Goal: Task Accomplishment & Management: Complete application form

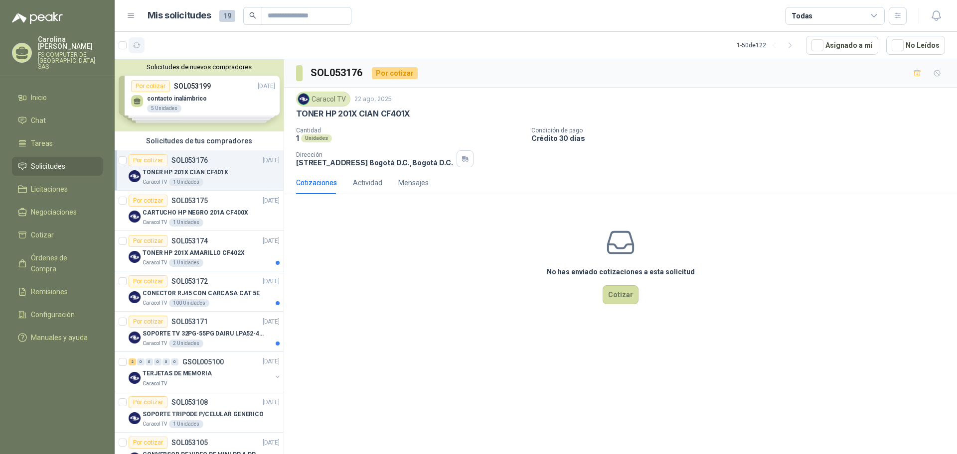
click at [136, 44] on icon "button" at bounding box center [137, 45] width 8 height 8
click at [220, 170] on p "TONER HP 201X CIAN CF401X" at bounding box center [186, 172] width 86 height 9
click at [416, 201] on div "Cotizaciones Actividad Mensajes No has enviado cotizaciones a esta solicitud Co…" at bounding box center [620, 250] width 673 height 158
click at [373, 117] on p "TONER HP 201X CIAN CF401X" at bounding box center [353, 114] width 114 height 10
click at [374, 111] on p "TONER HP 201X CIAN CF401X" at bounding box center [353, 114] width 114 height 10
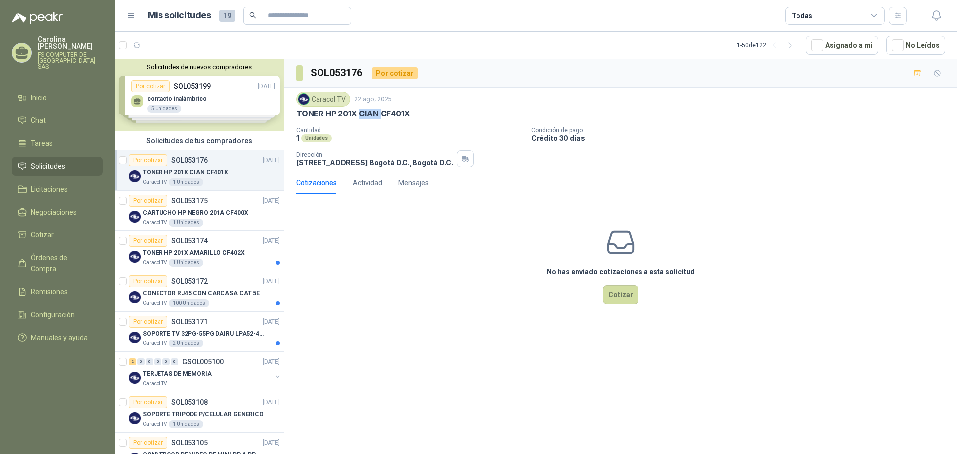
click at [374, 111] on p "TONER HP 201X CIAN CF401X" at bounding box center [353, 114] width 114 height 10
copy p "TONER HP 201X CIAN CF401X"
click at [202, 213] on p "CARTUCHO HP NEGRO 201A CF400X" at bounding box center [196, 212] width 106 height 9
click at [216, 170] on p "TONER HP 201X CIAN CF401X" at bounding box center [186, 172] width 86 height 9
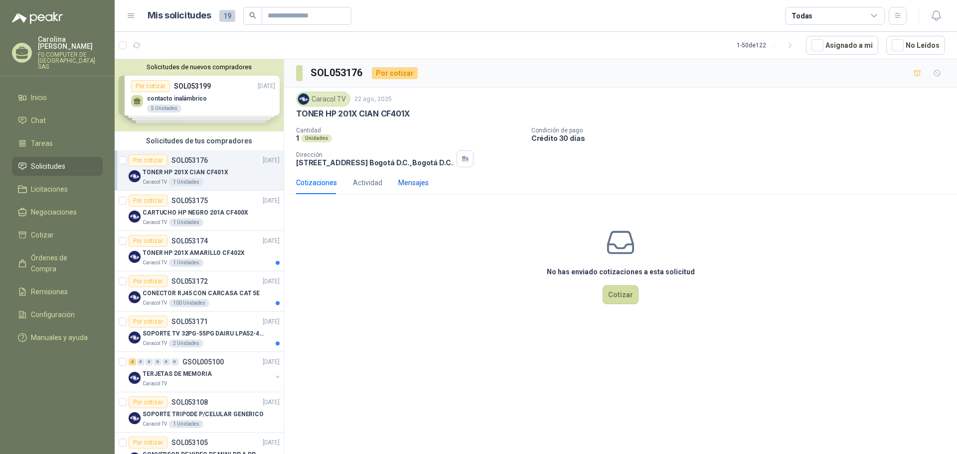
click at [420, 182] on div "Mensajes" at bounding box center [413, 182] width 30 height 11
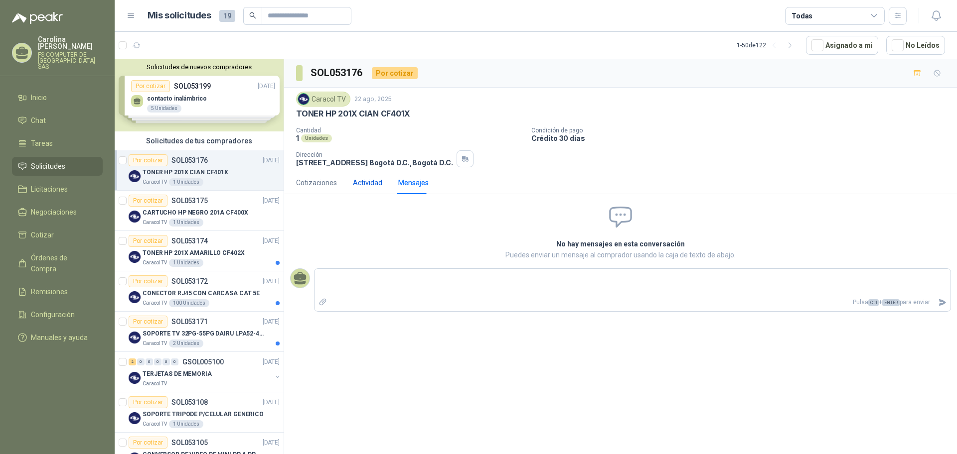
click at [373, 179] on div "Actividad" at bounding box center [367, 182] width 29 height 11
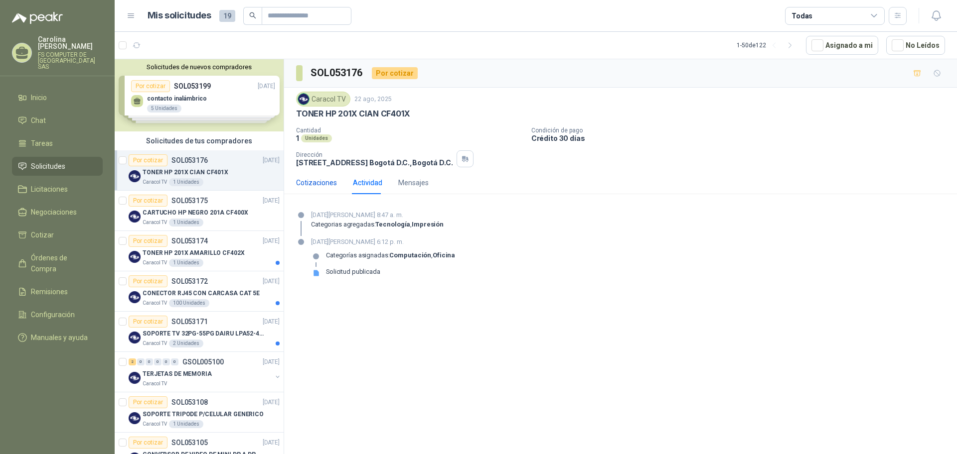
click at [335, 184] on div "Cotizaciones" at bounding box center [316, 182] width 41 height 11
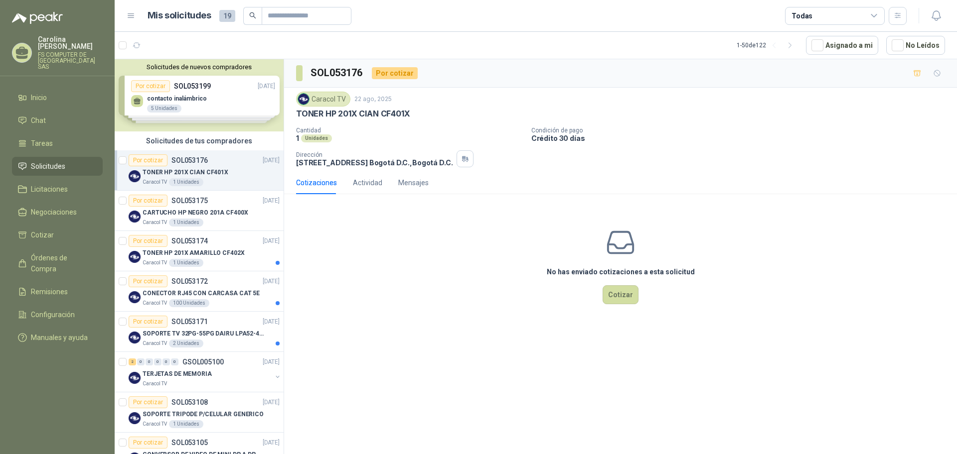
click at [406, 126] on div "Caracol TV [DATE] TONER HP 201X CIAN CF401X Cantidad 1 Unidades Condición de pa…" at bounding box center [620, 130] width 649 height 76
click at [394, 111] on p "TONER HP 201X CIAN CF401X" at bounding box center [353, 114] width 114 height 10
copy p "CF401X"
drag, startPoint x: 385, startPoint y: 131, endPoint x: 362, endPoint y: 118, distance: 26.2
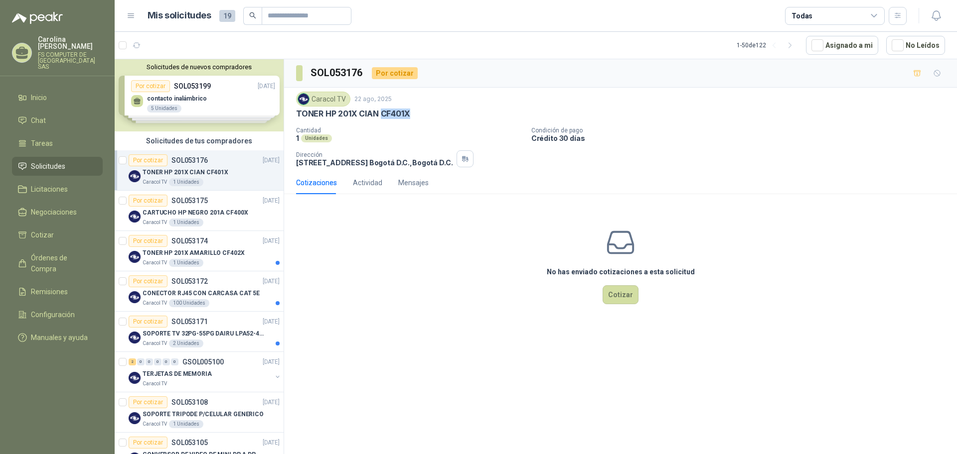
click at [384, 131] on p "Cantidad" at bounding box center [409, 130] width 227 height 7
click at [394, 309] on div "No has enviado cotizaciones a esta solicitud Cotizar" at bounding box center [620, 265] width 673 height 127
click at [335, 264] on div "No has enviado cotizaciones a esta solicitud Cotizar" at bounding box center [620, 265] width 673 height 127
click at [217, 215] on p "CARTUCHO HP NEGRO 201A CF400X" at bounding box center [196, 212] width 106 height 9
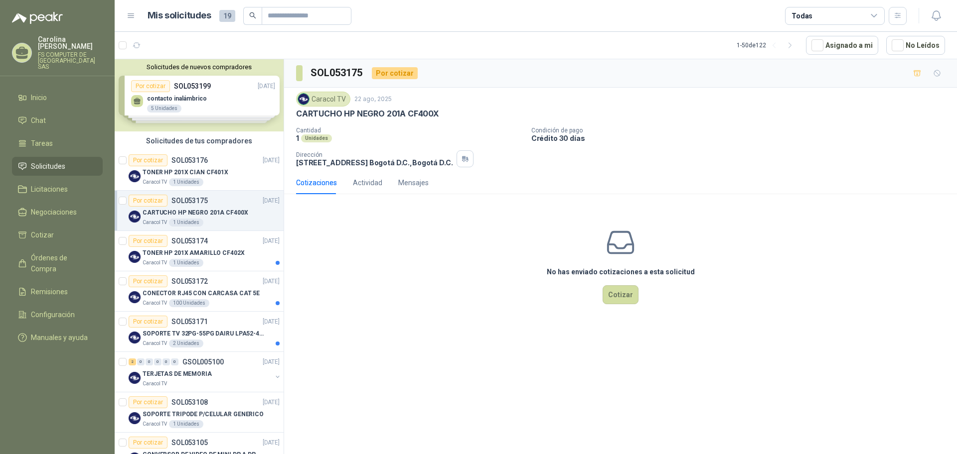
click at [423, 254] on div "No has enviado cotizaciones a esta solicitud Cotizar" at bounding box center [620, 265] width 673 height 127
click at [430, 118] on p "CARTUCHO HP NEGRO 201A CF400X" at bounding box center [367, 114] width 143 height 10
copy p "CF400X"
click at [399, 102] on div "Caracol TV 22 ago, 2025" at bounding box center [620, 99] width 649 height 15
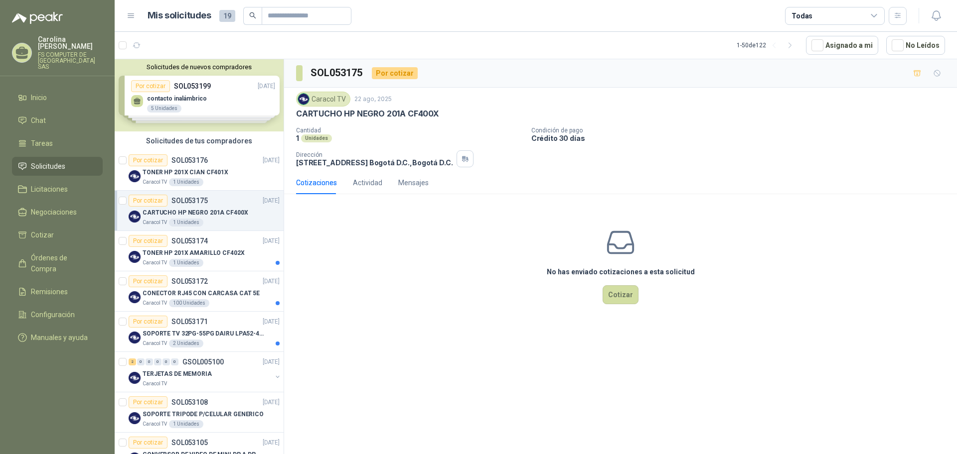
click at [406, 113] on p "CARTUCHO HP NEGRO 201A CF400X" at bounding box center [367, 114] width 143 height 10
copy p "CARTUCHO HP NEGRO 201A CF400X"
click at [366, 132] on p "Cantidad" at bounding box center [409, 130] width 227 height 7
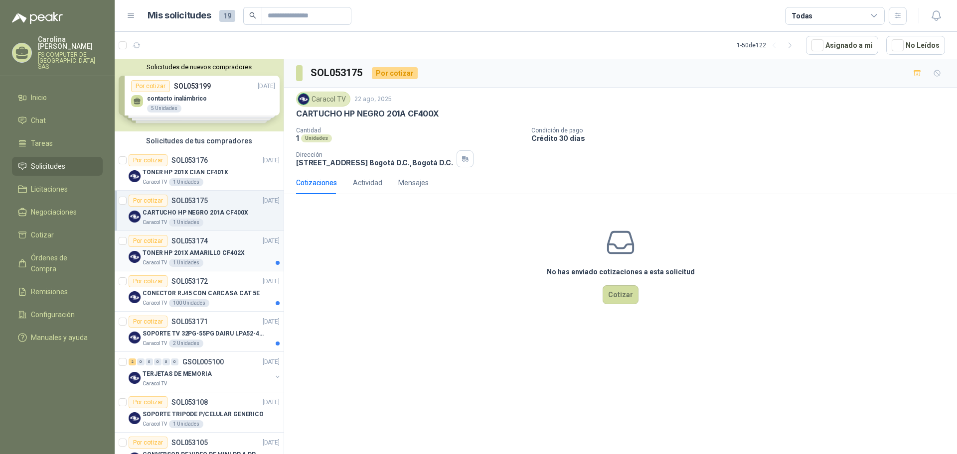
click at [217, 252] on p "TONER HP 201X AMARILLO CF402X" at bounding box center [194, 253] width 102 height 9
click at [421, 111] on p "TONER HP 201X AMARILLO CF402X" at bounding box center [365, 114] width 138 height 10
copy p "CF402X"
click at [381, 248] on div "No has enviado cotizaciones a esta solicitud Cotizar" at bounding box center [620, 265] width 673 height 127
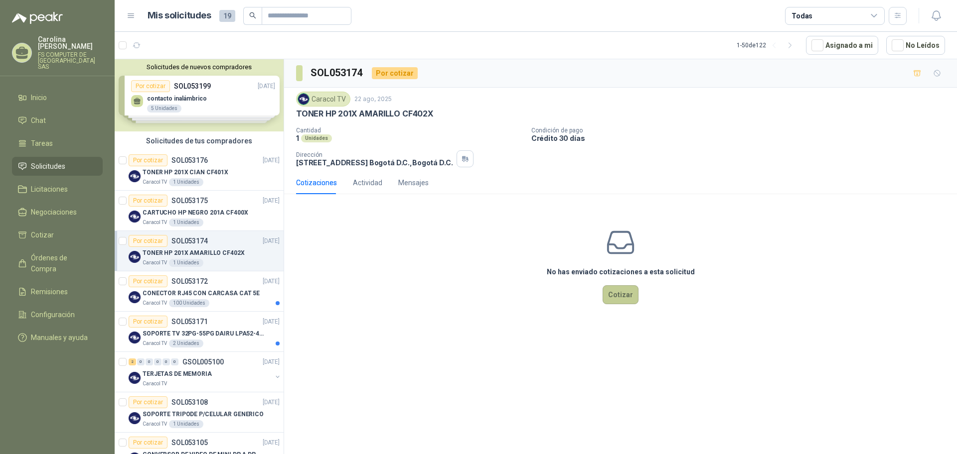
click at [629, 294] on button "Cotizar" at bounding box center [621, 295] width 36 height 19
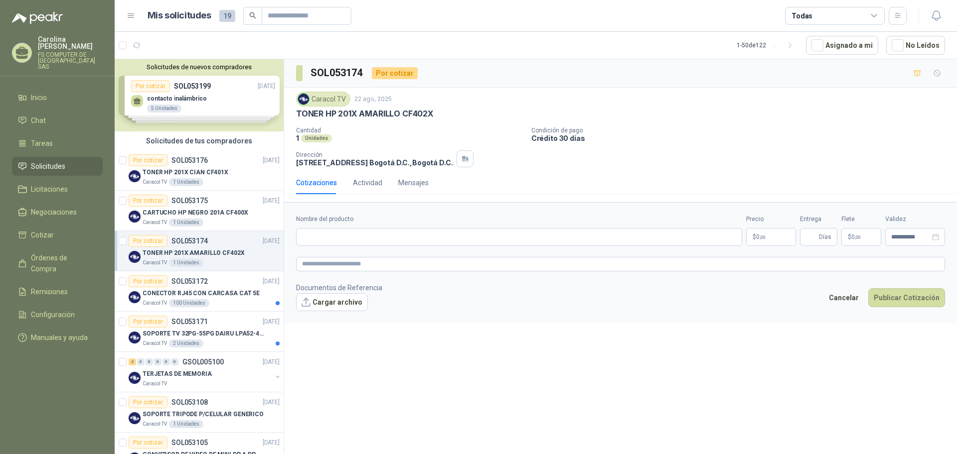
click at [386, 111] on p "TONER HP 201X AMARILLO CF402X" at bounding box center [365, 114] width 138 height 10
copy p "TONER HP 201X AMARILLO CF402X"
click at [349, 235] on input "Nombre del producto" at bounding box center [519, 237] width 446 height 18
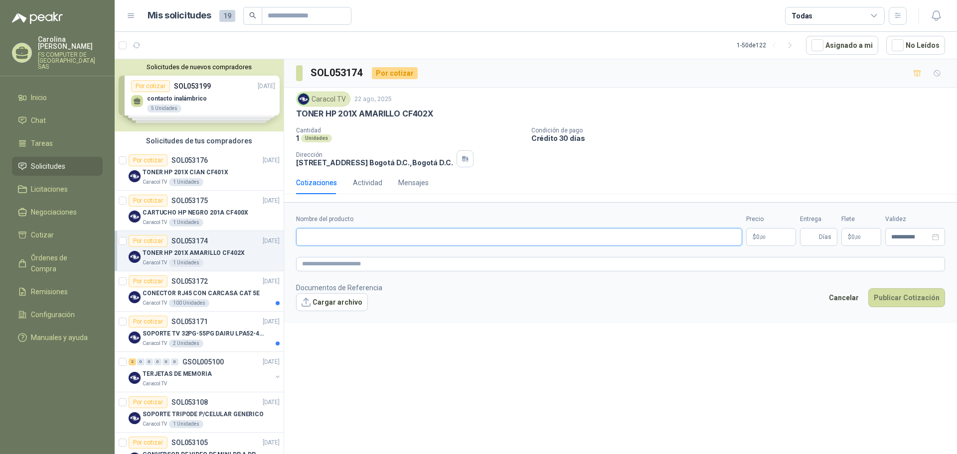
paste input "**********"
type input "**********"
click at [331, 306] on button "Cargar archivo" at bounding box center [332, 303] width 72 height 18
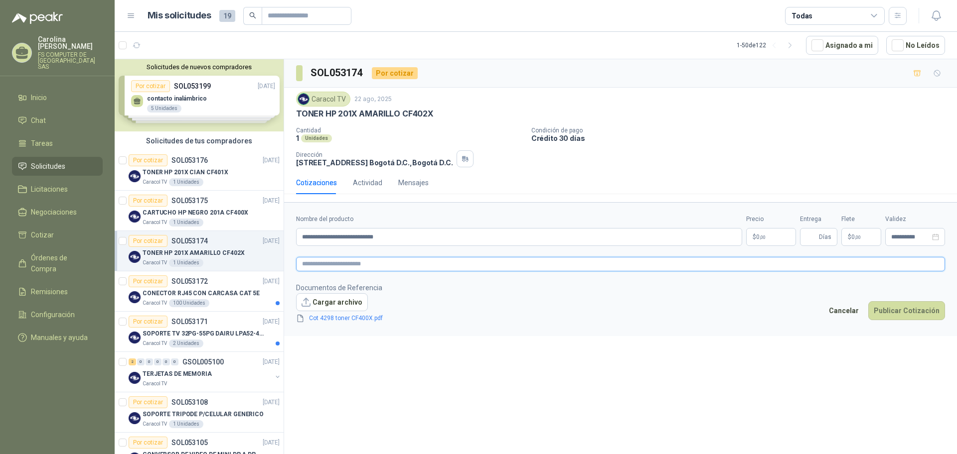
click at [421, 260] on textarea at bounding box center [620, 264] width 649 height 14
click at [772, 239] on p "$ 0 ,00" at bounding box center [771, 237] width 50 height 18
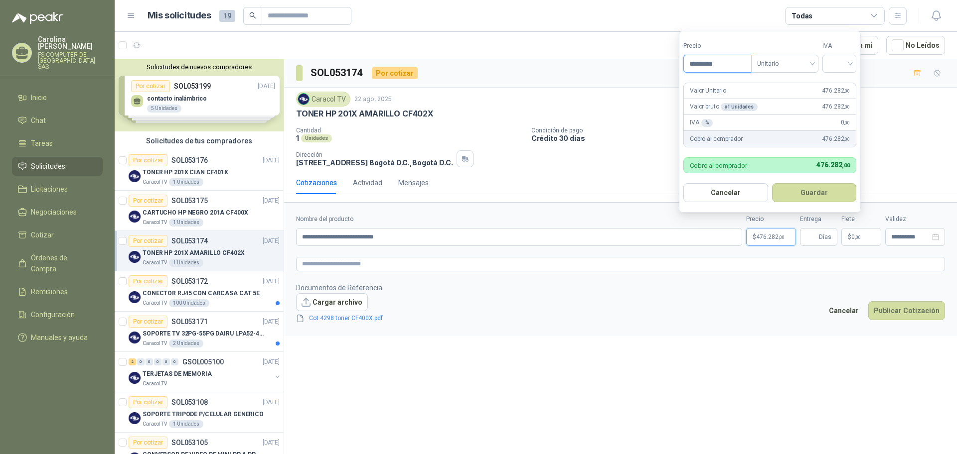
type input "*********"
click at [845, 73] on form "Precio ********* Tipo Unitario IVA Valor Unitario 476.282 ,00 Valor bruto x 1 U…" at bounding box center [770, 122] width 182 height 182
click at [845, 71] on span at bounding box center [839, 63] width 22 height 17
click at [839, 85] on div "19%" at bounding box center [841, 84] width 18 height 11
click at [807, 194] on button "Guardar" at bounding box center [816, 192] width 86 height 19
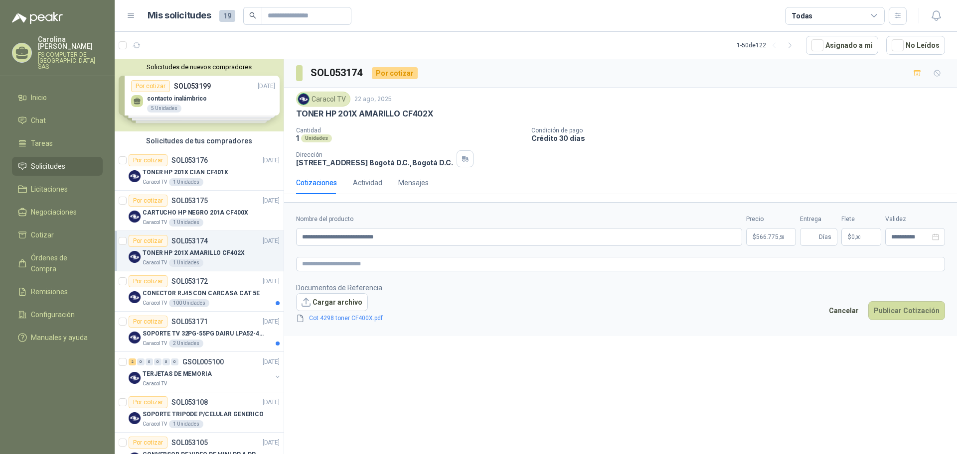
click at [754, 319] on footer "Documentos de Referencia Cargar archivo Cot 4298 toner CF400X.pdf Cancelar Publ…" at bounding box center [620, 304] width 649 height 42
click at [818, 246] on span "Días" at bounding box center [818, 237] width 37 height 18
click at [816, 240] on input "Entrega" at bounding box center [811, 237] width 11 height 17
type input "*"
click at [751, 302] on footer "Documentos de Referencia Cargar archivo Cot 4298 toner CF400X.pdf Cancelar Publ…" at bounding box center [620, 304] width 649 height 42
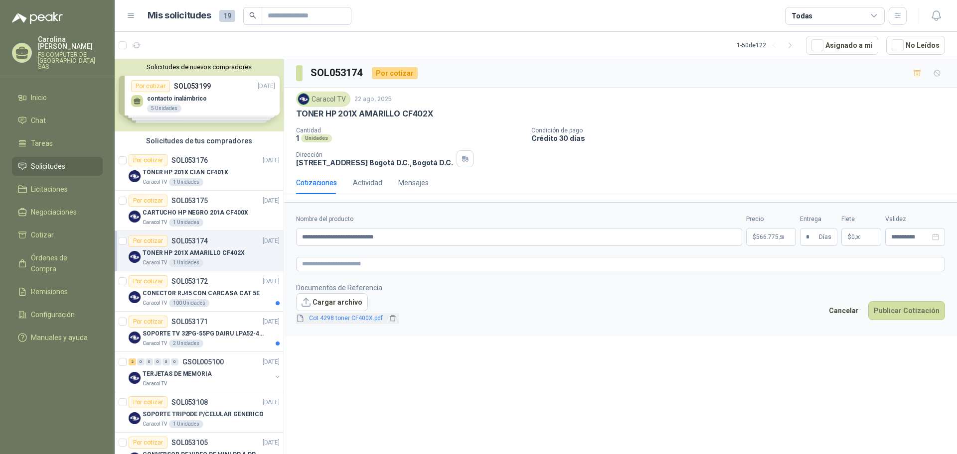
click at [324, 321] on link "Cot 4298 toner CF400X.pdf" at bounding box center [346, 318] width 82 height 9
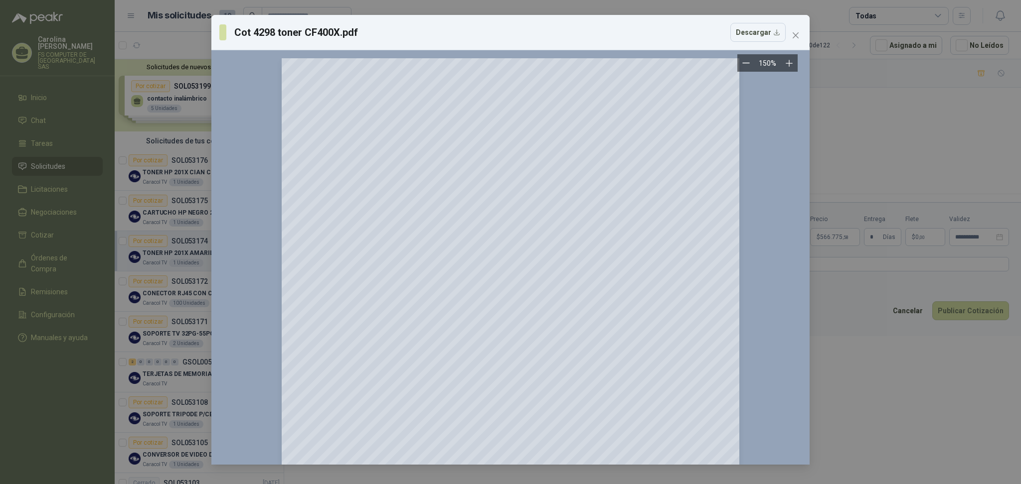
scroll to position [193, 0]
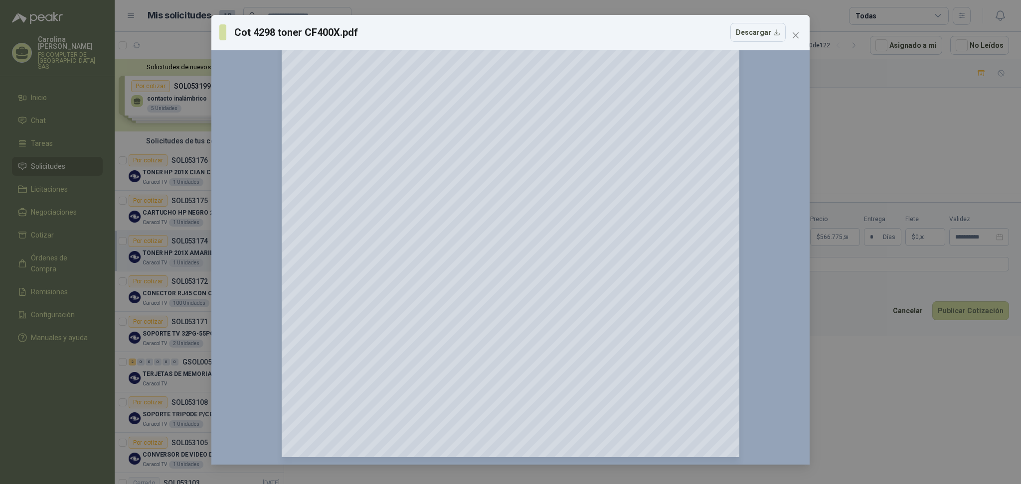
click at [842, 350] on div "Cot 4298 toner CF400X.pdf Descargar 150 %" at bounding box center [510, 242] width 1021 height 484
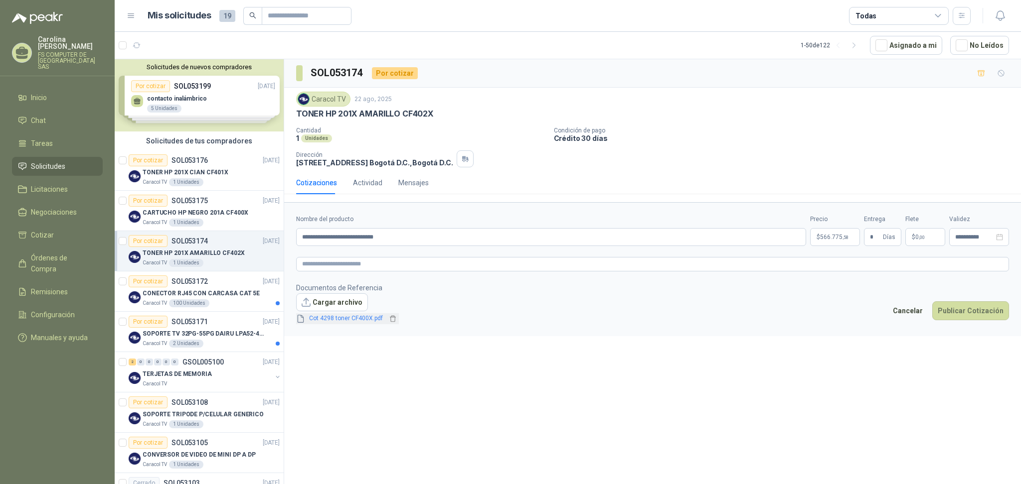
click at [357, 321] on link "Cot 4298 toner CF400X.pdf" at bounding box center [346, 318] width 82 height 9
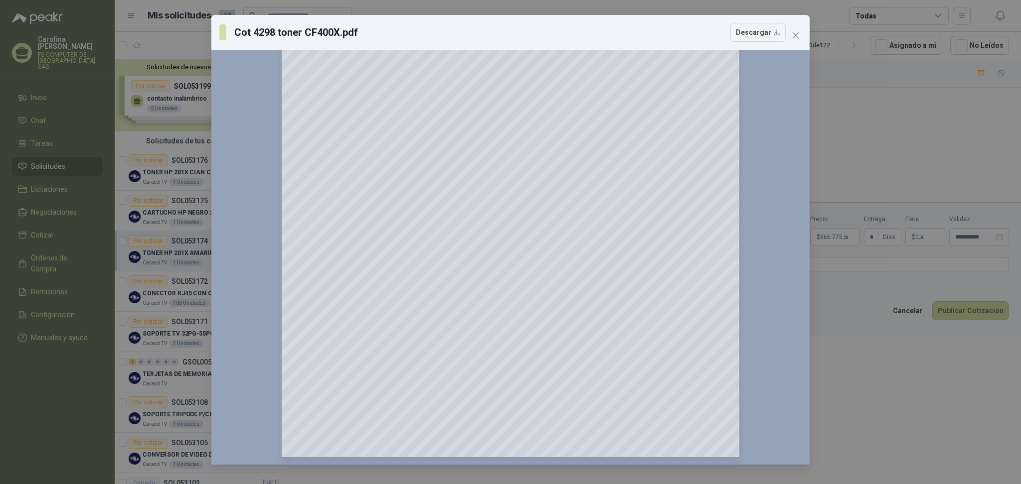
scroll to position [126, 0]
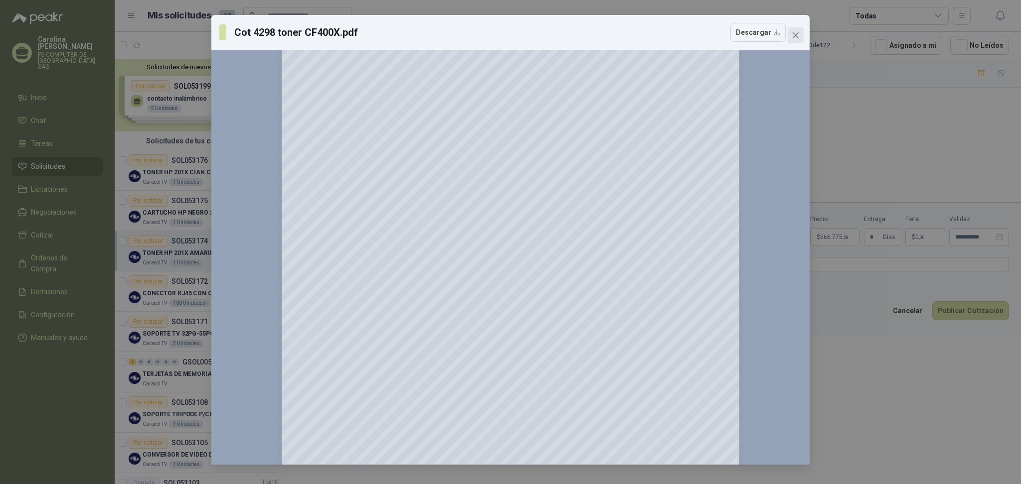
click at [793, 34] on icon "close" at bounding box center [795, 35] width 6 height 6
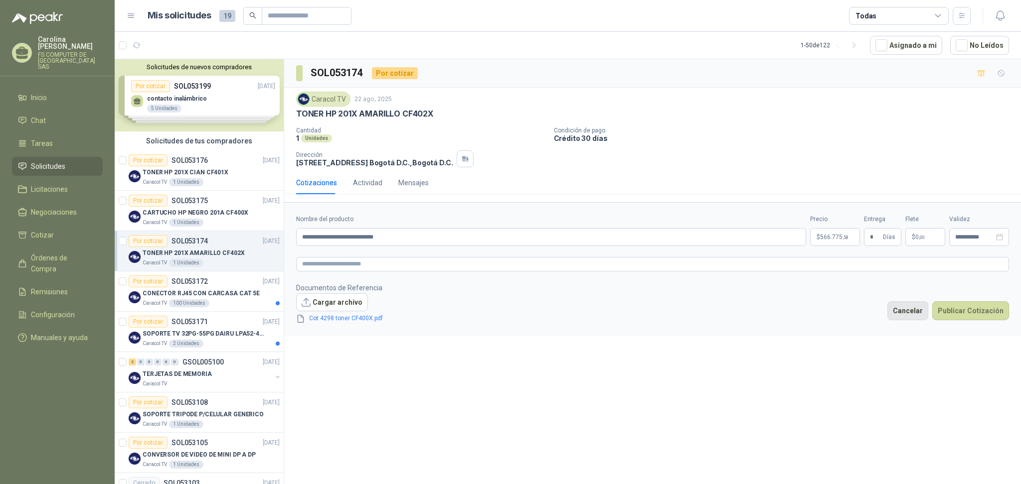
click at [904, 317] on button "Cancelar" at bounding box center [907, 311] width 41 height 19
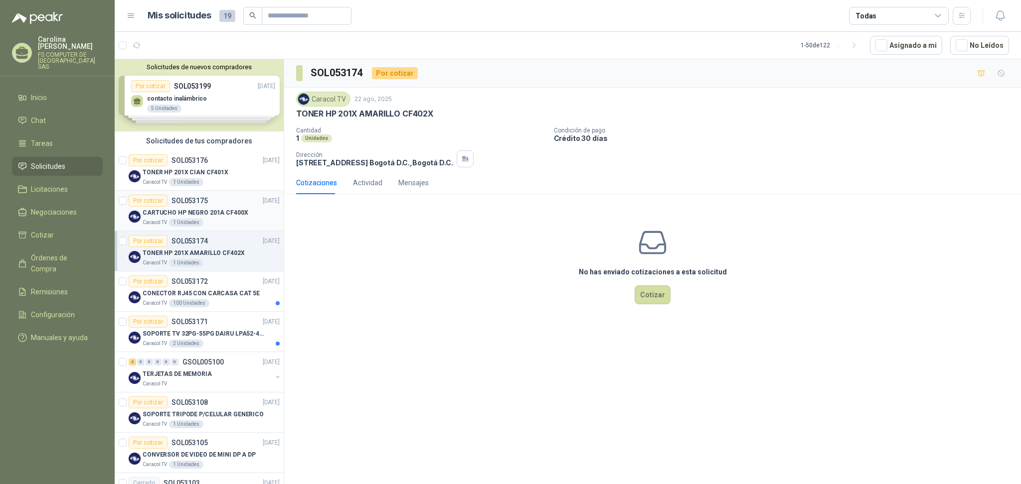
click at [215, 218] on div "CARTUCHO HP NEGRO 201A CF400X" at bounding box center [211, 213] width 137 height 12
click at [381, 245] on div "No has enviado cotizaciones a esta solicitud Cotizar" at bounding box center [652, 265] width 737 height 127
click at [654, 297] on button "Cotizar" at bounding box center [652, 295] width 36 height 19
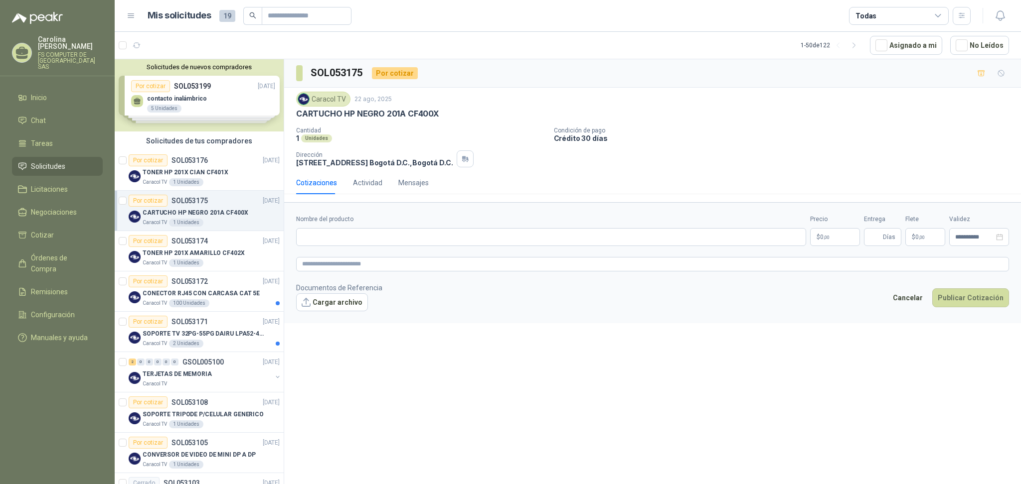
click at [377, 118] on p "CARTUCHO HP NEGRO 201A CF400X" at bounding box center [367, 114] width 143 height 10
click at [377, 116] on p "CARTUCHO HP NEGRO 201A CF400X" at bounding box center [367, 114] width 143 height 10
copy p "CARTUCHO HP NEGRO 201A CF400X"
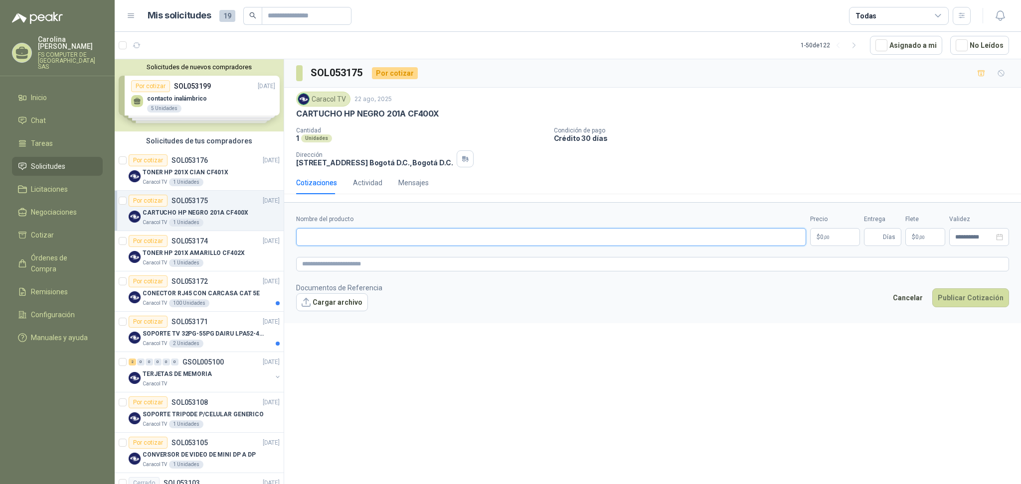
click at [374, 239] on input "Nombre del producto" at bounding box center [551, 237] width 510 height 18
paste input "**********"
type input "**********"
click at [351, 299] on button "Cargar archivo" at bounding box center [332, 303] width 72 height 18
click at [830, 242] on p "$ 0 ,00" at bounding box center [835, 237] width 50 height 18
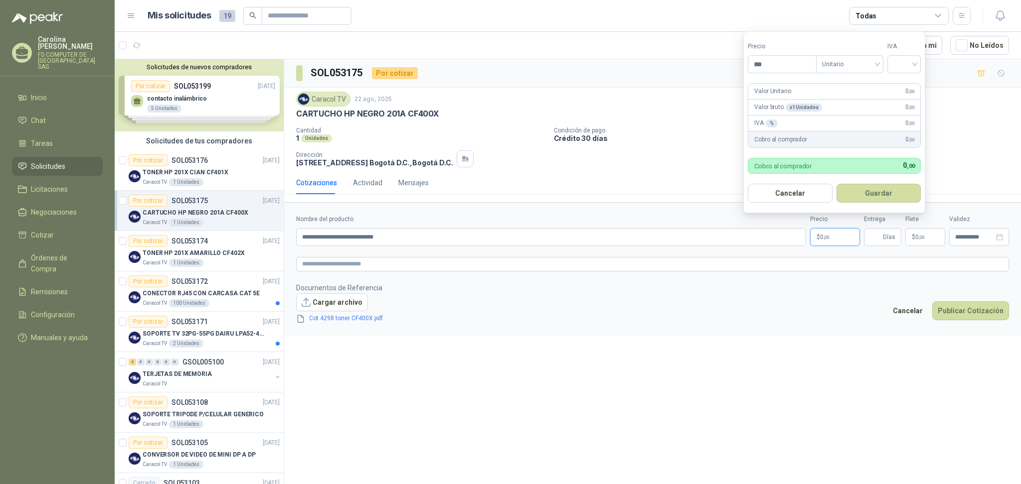
drag, startPoint x: 771, startPoint y: 63, endPoint x: 701, endPoint y: 63, distance: 70.3
click at [701, 63] on body "[PERSON_NAME] FS COMPUTER DE [GEOGRAPHIC_DATA] SAS Inicio Chat Tareas Solicitud…" at bounding box center [510, 242] width 1021 height 484
type input "*********"
click at [908, 68] on input "search" at bounding box center [904, 63] width 22 height 15
click at [906, 84] on div "19%" at bounding box center [905, 85] width 18 height 11
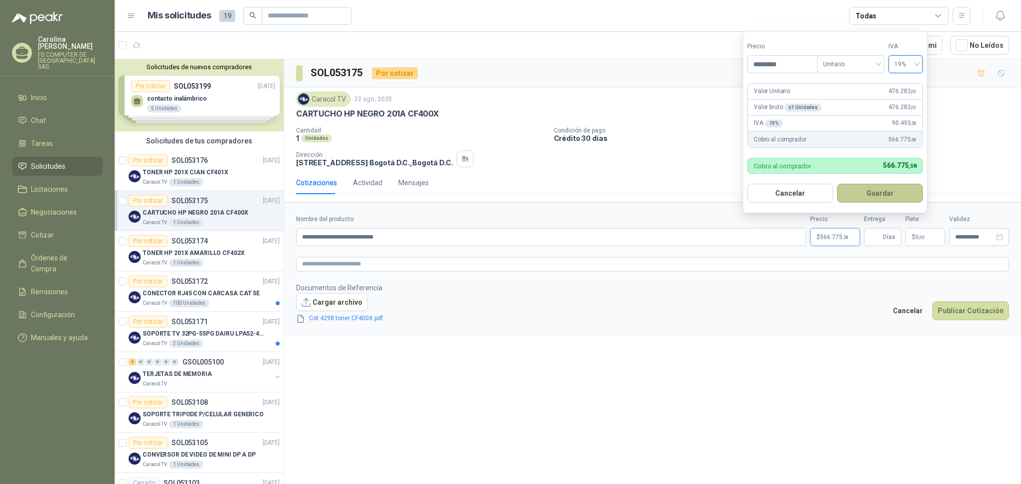
click at [880, 196] on button "Guardar" at bounding box center [880, 193] width 86 height 19
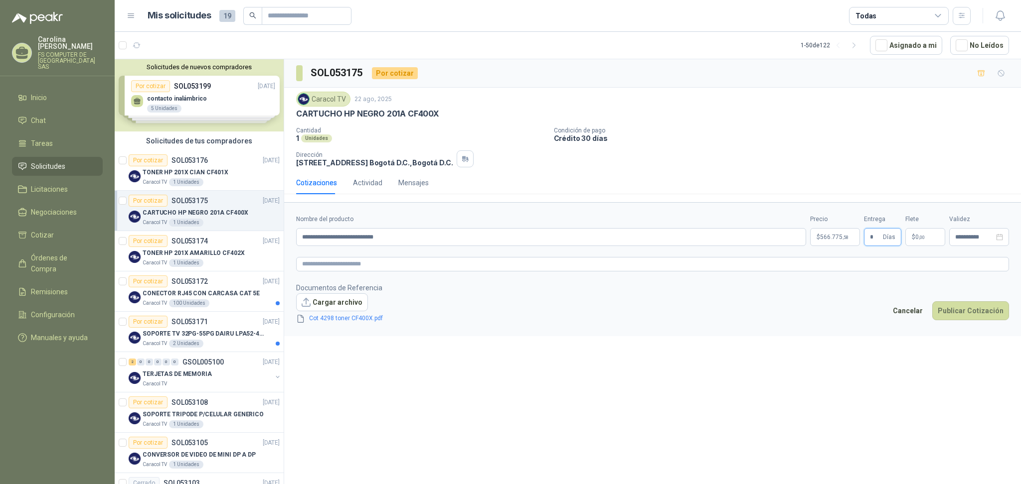
type input "*"
click at [806, 309] on footer "Documentos de Referencia Cargar archivo Cot 4298 toner CF400X.pdf Cancelar Publ…" at bounding box center [652, 304] width 713 height 42
click at [330, 313] on div "Cot 4298 toner CF400X.pdf" at bounding box center [347, 317] width 103 height 13
click at [335, 318] on link "Cot 4298 toner CF400X.pdf" at bounding box center [346, 318] width 82 height 9
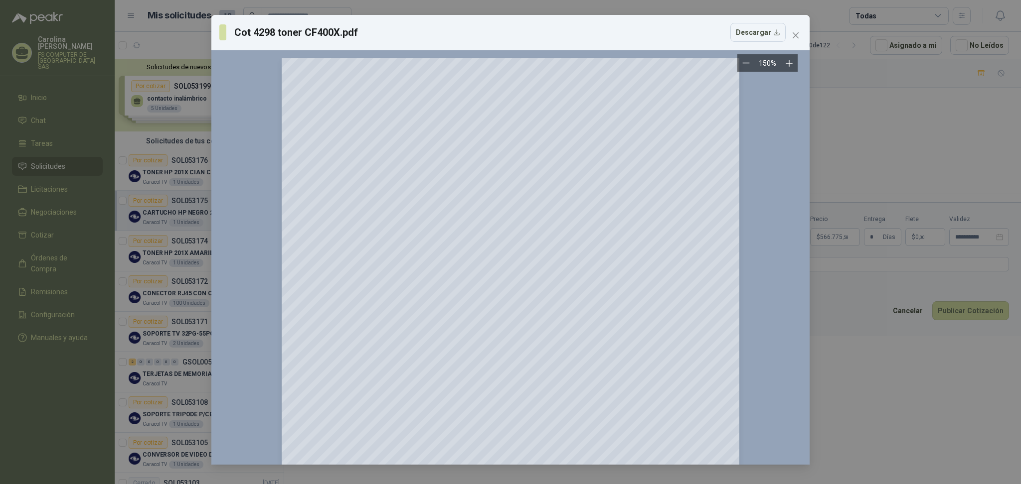
scroll to position [193, 0]
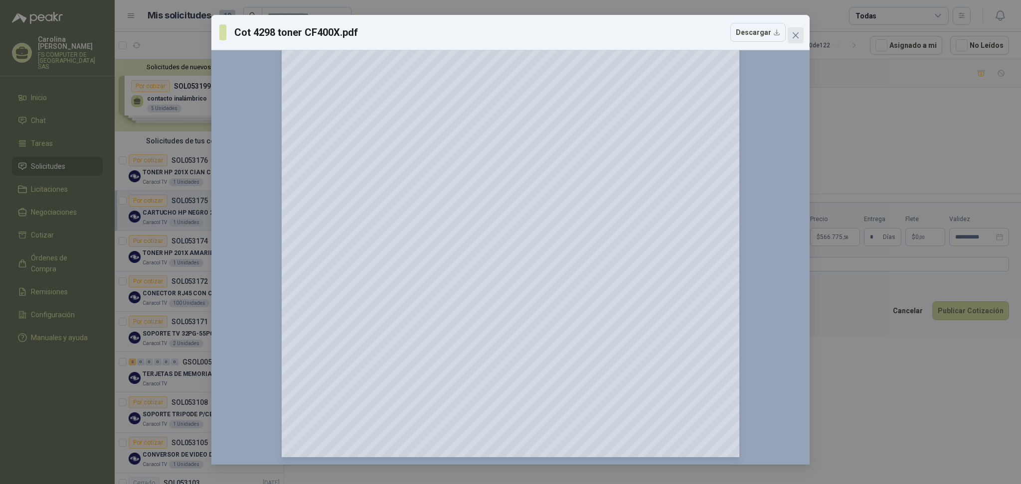
click at [788, 38] on span "Close" at bounding box center [795, 35] width 16 height 8
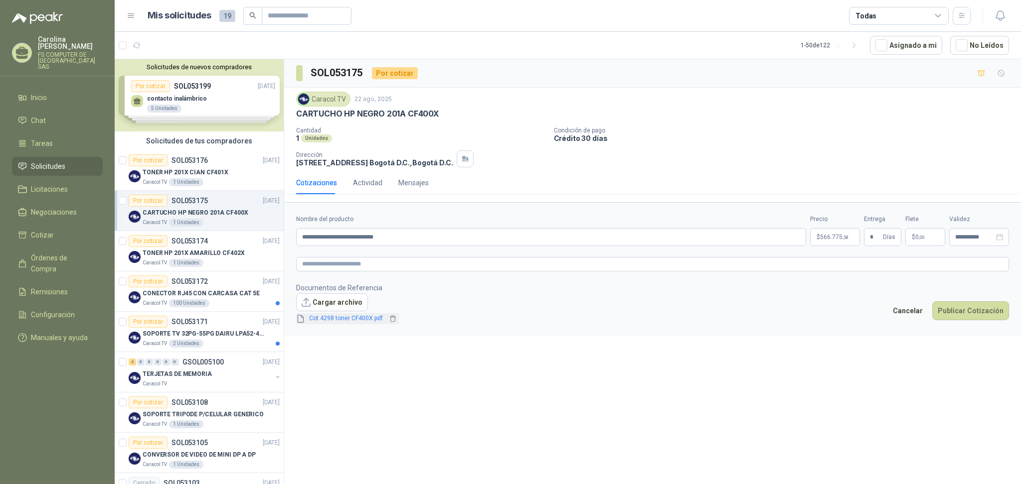
click at [359, 318] on link "Cot 4298 toner CF400X.pdf" at bounding box center [346, 318] width 82 height 9
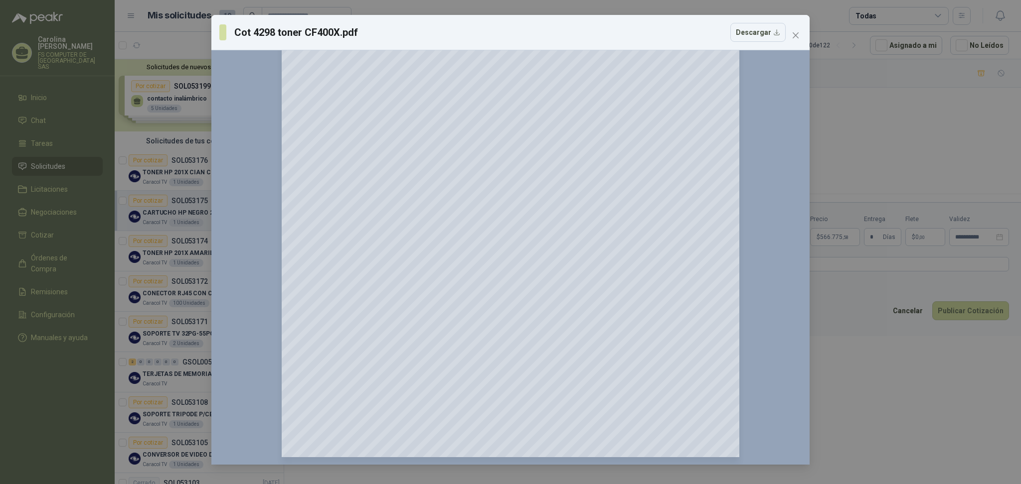
scroll to position [0, 0]
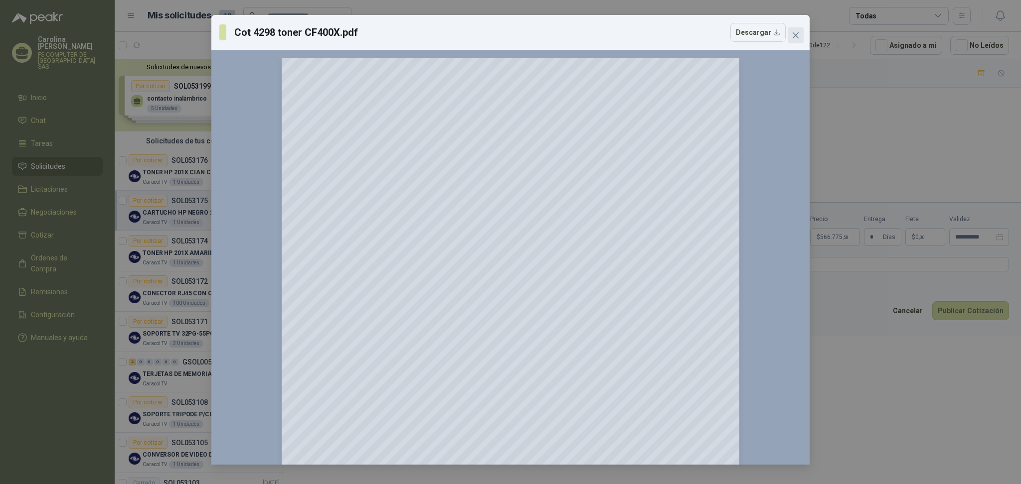
click at [795, 35] on icon "close" at bounding box center [795, 35] width 6 height 6
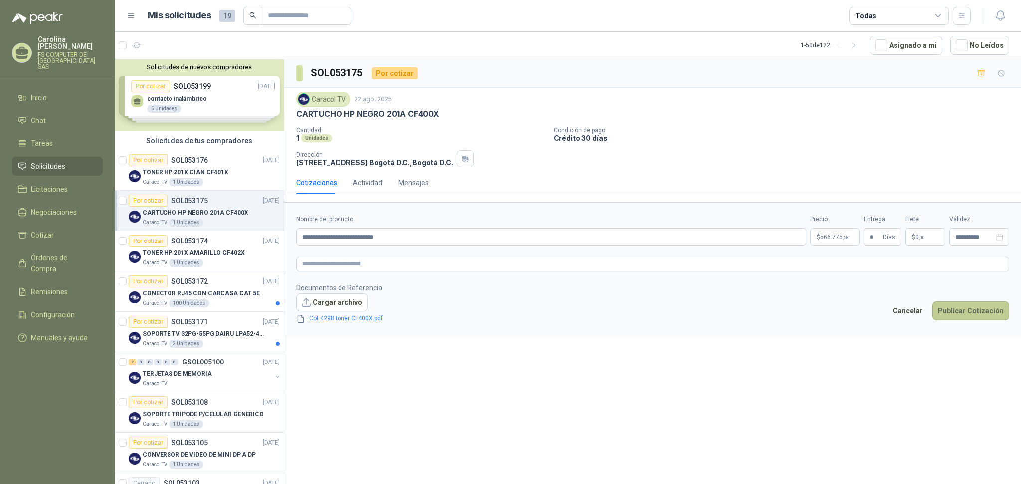
click at [956, 305] on button "Publicar Cotización" at bounding box center [970, 311] width 77 height 19
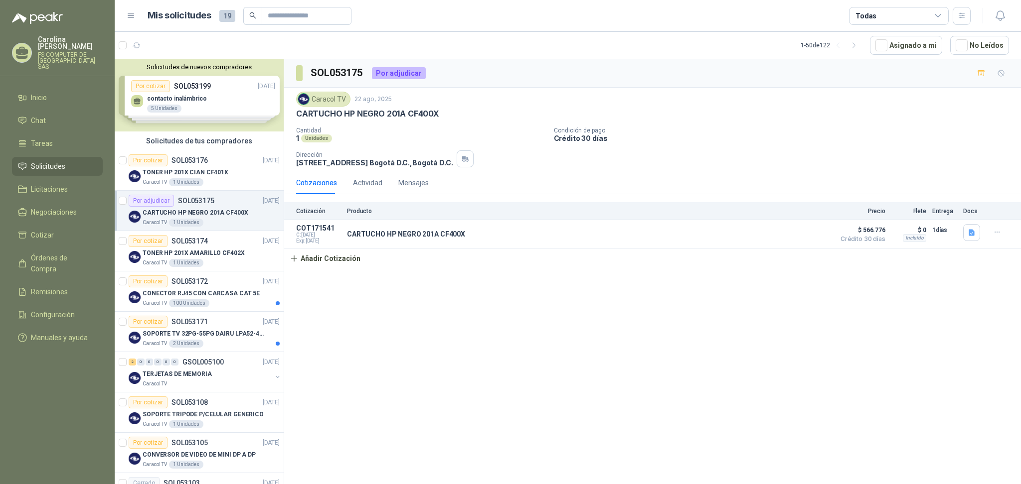
click at [558, 310] on div "SOL053175 Por adjudicar Caracol TV [DATE] CARTUCHO HP NEGRO 201A CF400X Cantida…" at bounding box center [652, 273] width 737 height 429
drag, startPoint x: 971, startPoint y: 231, endPoint x: 968, endPoint y: 236, distance: 5.1
click at [956, 231] on icon "button" at bounding box center [971, 233] width 6 height 6
click at [914, 208] on button "Cot 4298 toner CF400X.pdf" at bounding box center [928, 211] width 92 height 10
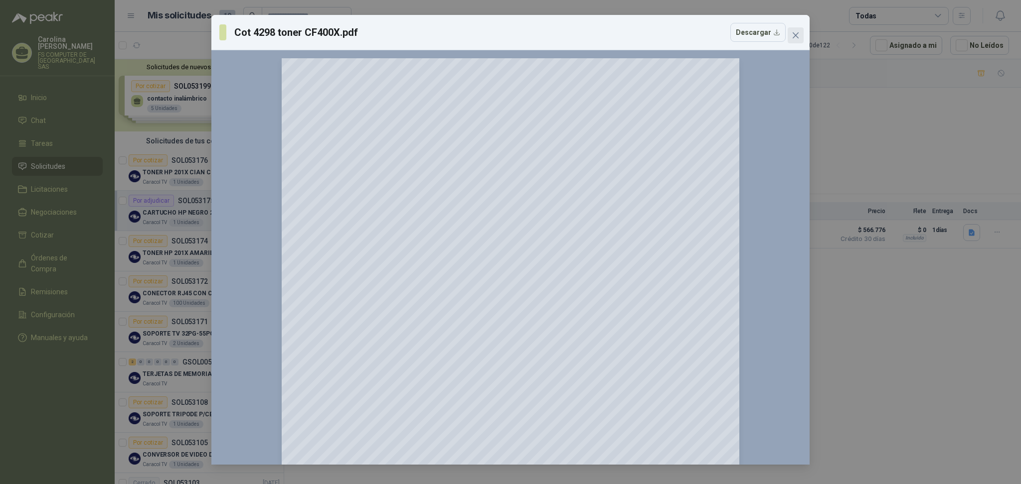
click at [794, 35] on icon "close" at bounding box center [795, 35] width 6 height 6
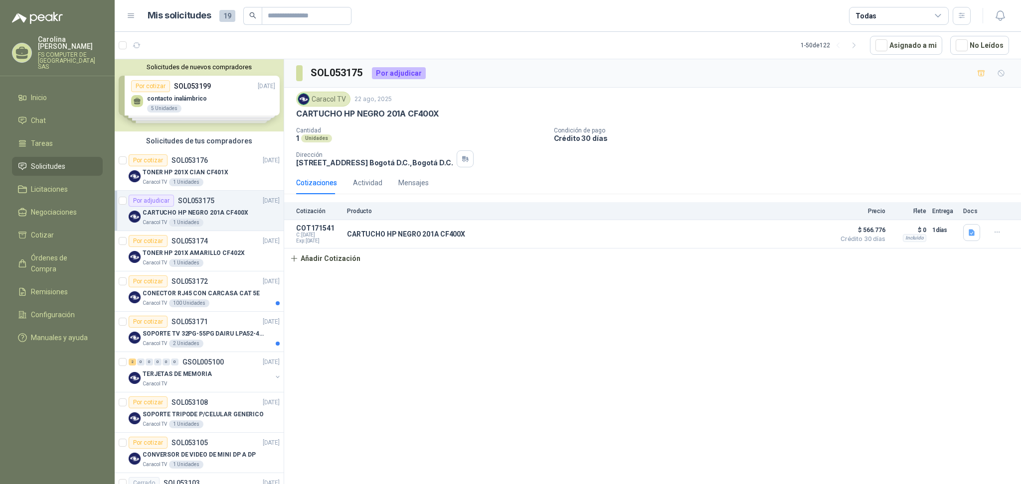
click at [866, 302] on div "SOL053175 Por adjudicar Caracol TV [DATE] CARTUCHO HP NEGRO 201A CF400X Cantida…" at bounding box center [652, 273] width 737 height 429
click at [130, 42] on button "button" at bounding box center [137, 45] width 16 height 16
click at [138, 44] on icon "button" at bounding box center [137, 45] width 8 height 8
click at [237, 262] on div "Caracol TV 1 Unidades" at bounding box center [211, 263] width 137 height 8
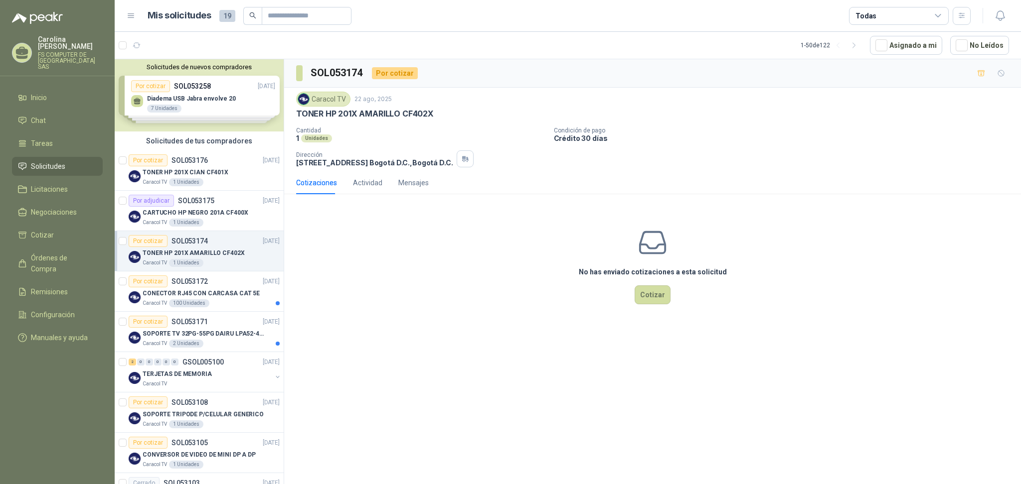
click at [417, 122] on div "Caracol TV [DATE] TONER HP 201X AMARILLO CF402X Cantidad 1 Unidades Condición d…" at bounding box center [652, 130] width 713 height 76
click at [417, 115] on p "TONER HP 201X AMARILLO CF402X" at bounding box center [365, 114] width 138 height 10
copy p "CF402X"
click at [209, 289] on p "CONECTOR RJ45 CON CARCASA CAT 5E" at bounding box center [201, 293] width 117 height 9
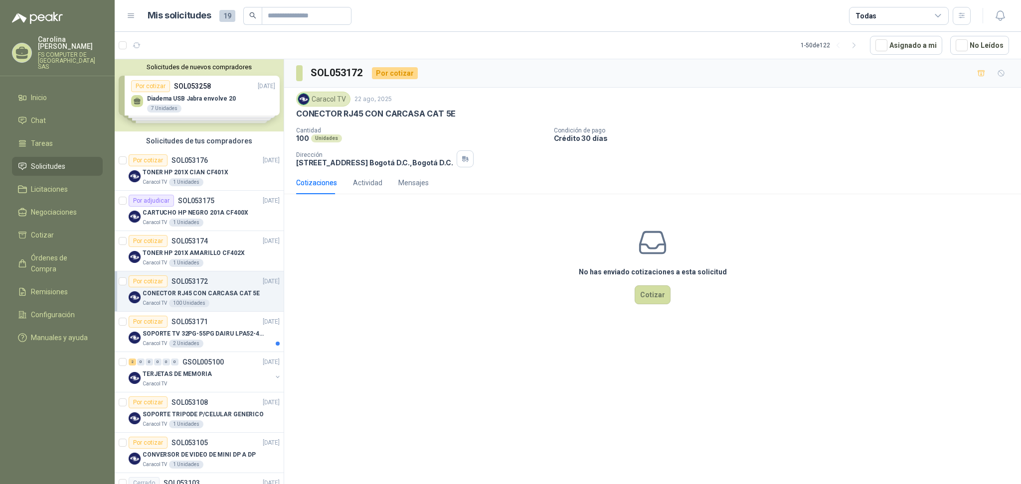
click at [400, 219] on div "No has enviado cotizaciones a esta solicitud Cotizar" at bounding box center [652, 265] width 737 height 127
click at [369, 115] on p "CONECTOR RJ45 CON CARCASA CAT 5E" at bounding box center [375, 114] width 159 height 10
copy p "CONECTOR RJ45 CON CARCASA CAT 5E"
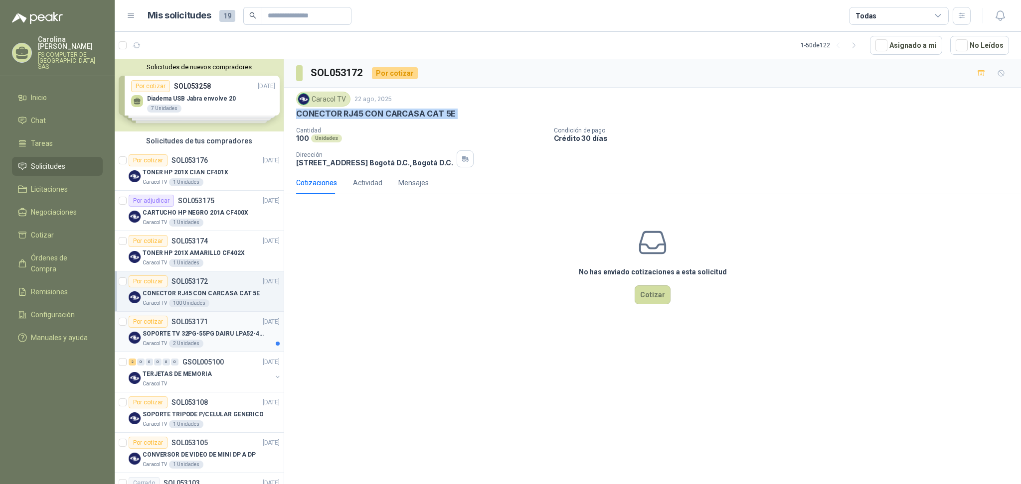
click at [218, 332] on p "SOPORTE TV 32PG-55PG DAIRU LPA52-446KIT2" at bounding box center [205, 333] width 124 height 9
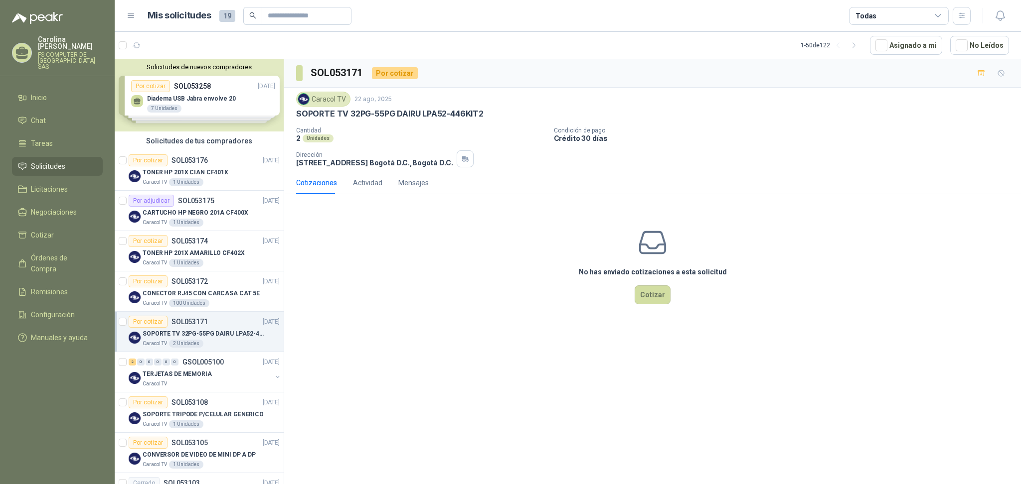
click at [415, 112] on p "SOPORTE TV 32PG-55PG DAIRU LPA52-446KIT2" at bounding box center [389, 114] width 187 height 10
copy p "SOPORTE TV 32PG-55PG DAIRU LPA52-446KIT2"
click at [352, 284] on div "No has enviado cotizaciones a esta solicitud Cotizar" at bounding box center [652, 265] width 737 height 127
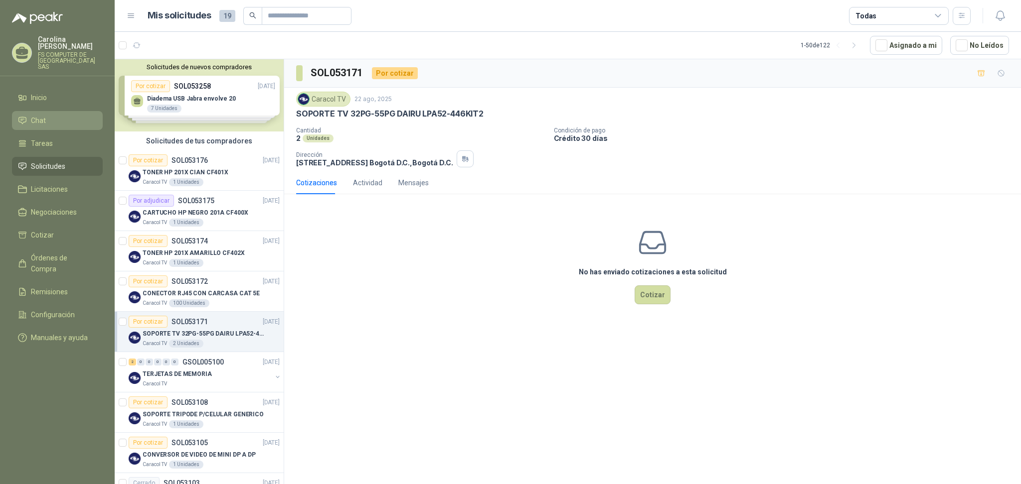
click at [54, 113] on link "Chat" at bounding box center [57, 120] width 91 height 19
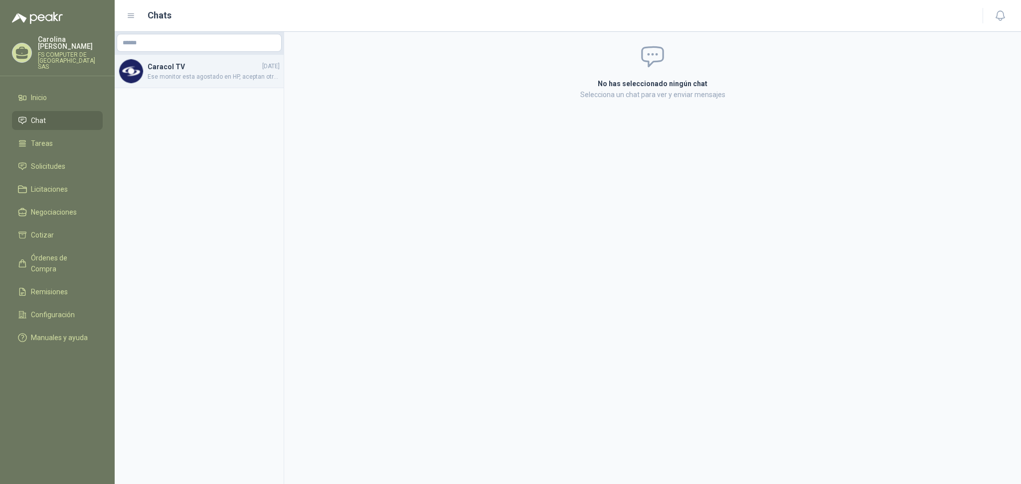
click at [232, 77] on span "Ese monitor esta agostado en HP, aceptan otras marcas con mismas caracteristica…" at bounding box center [214, 76] width 132 height 9
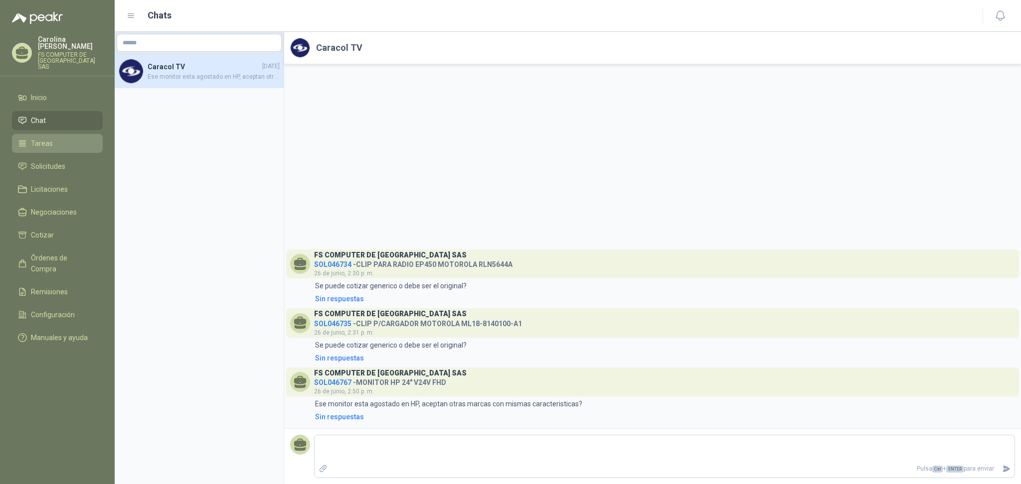
click at [50, 138] on span "Tareas" at bounding box center [42, 143] width 22 height 11
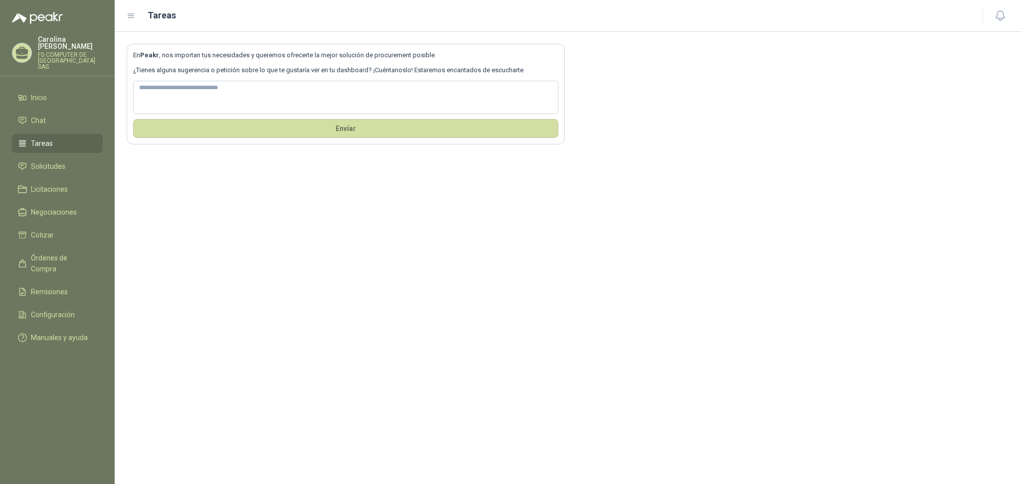
click at [356, 307] on div "En Peakr , nos importan tus necesidades y queremos ofrecerte la mejor solución …" at bounding box center [568, 258] width 906 height 453
click at [53, 184] on span "Licitaciones" at bounding box center [49, 189] width 37 height 11
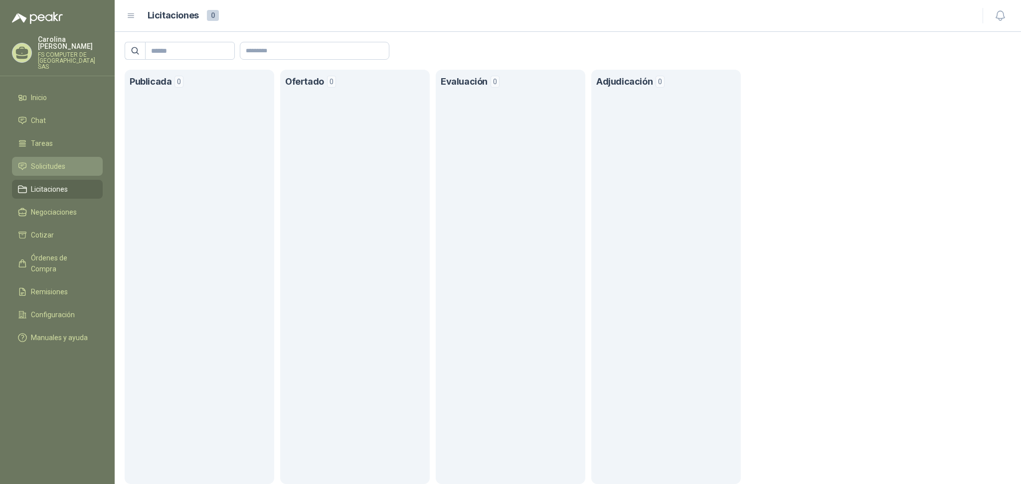
click at [68, 161] on li "Solicitudes" at bounding box center [57, 166] width 79 height 11
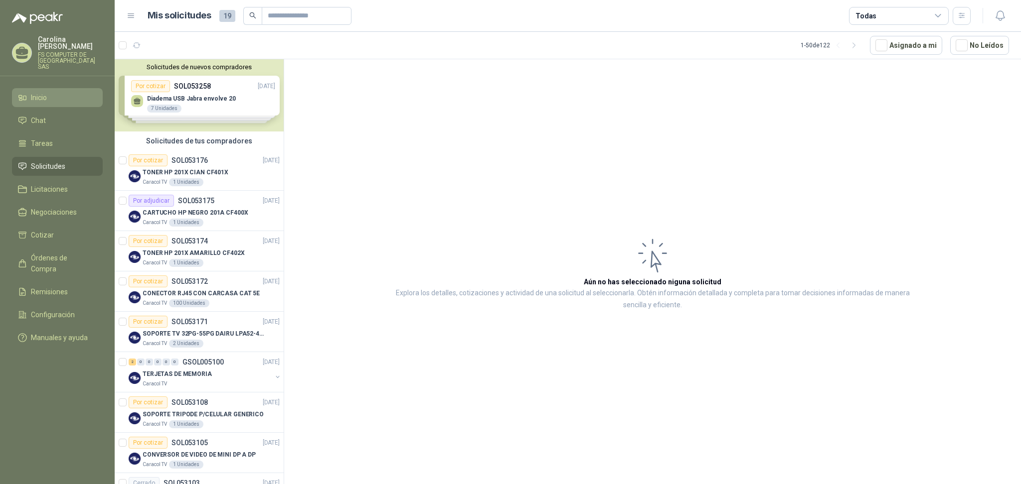
click at [63, 90] on link "Inicio" at bounding box center [57, 97] width 91 height 19
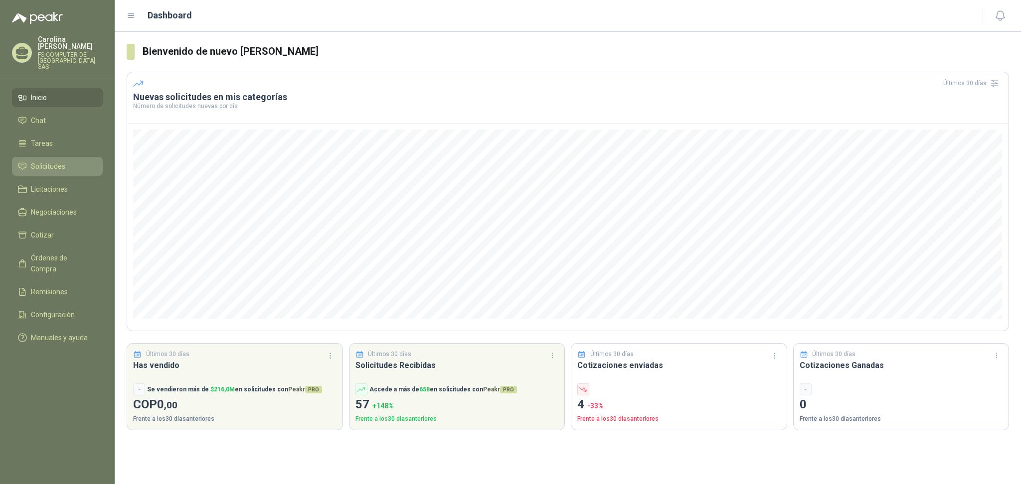
click at [60, 161] on span "Solicitudes" at bounding box center [48, 166] width 34 height 11
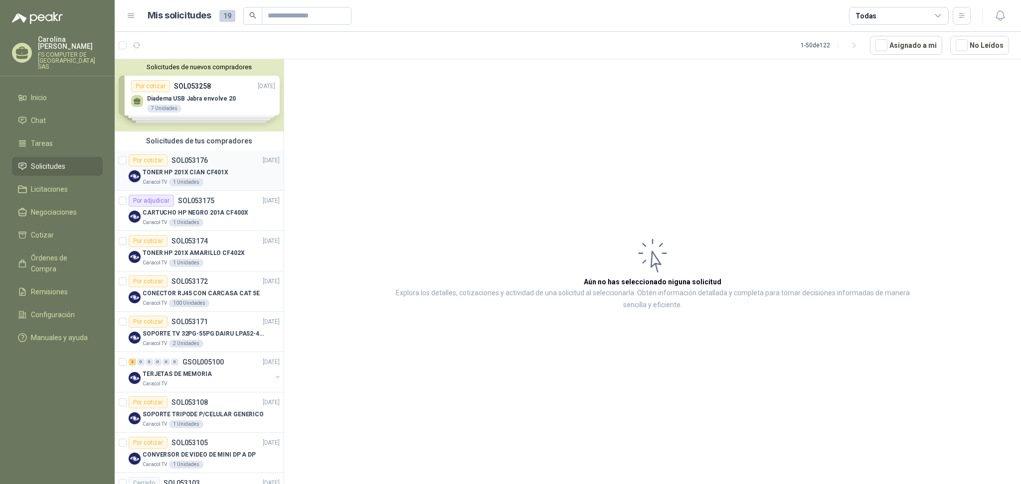
click at [224, 163] on div "Por cotizar SOL053176 [DATE]" at bounding box center [204, 160] width 151 height 12
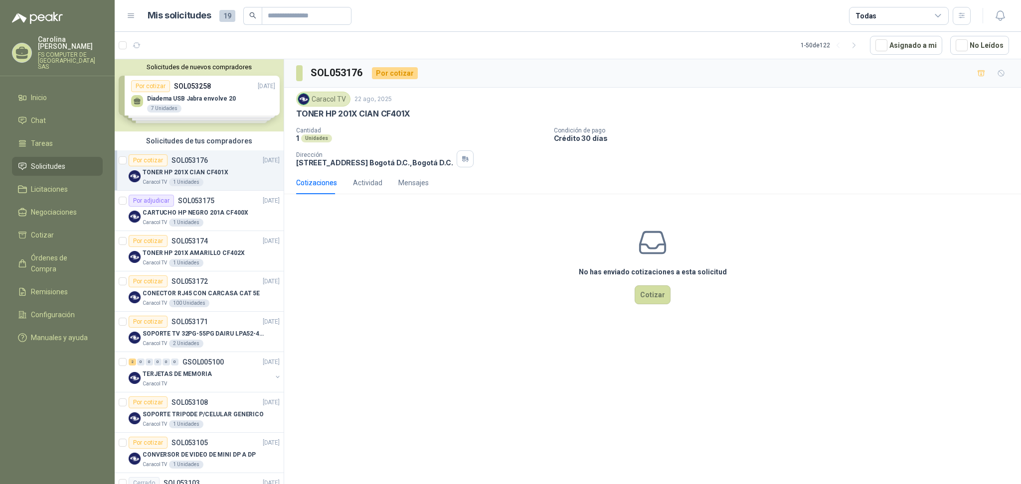
drag, startPoint x: 399, startPoint y: 250, endPoint x: 396, endPoint y: 223, distance: 27.1
click at [398, 250] on div "No has enviado cotizaciones a esta solicitud Cotizar" at bounding box center [652, 265] width 737 height 127
click at [393, 117] on p "TONER HP 201X CIAN CF401X" at bounding box center [353, 114] width 114 height 10
click at [582, 259] on div "No has enviado cotizaciones a esta solicitud Cotizar" at bounding box center [652, 265] width 737 height 127
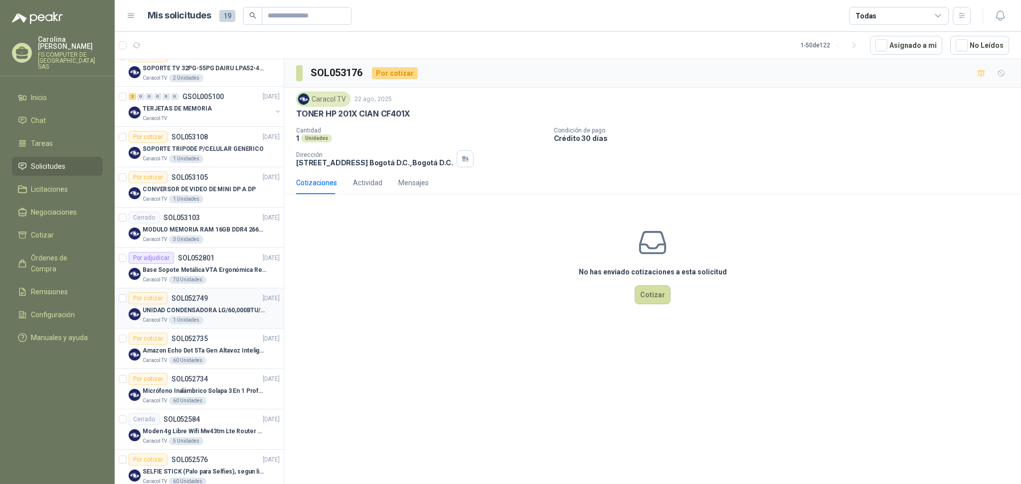
scroll to position [332, 0]
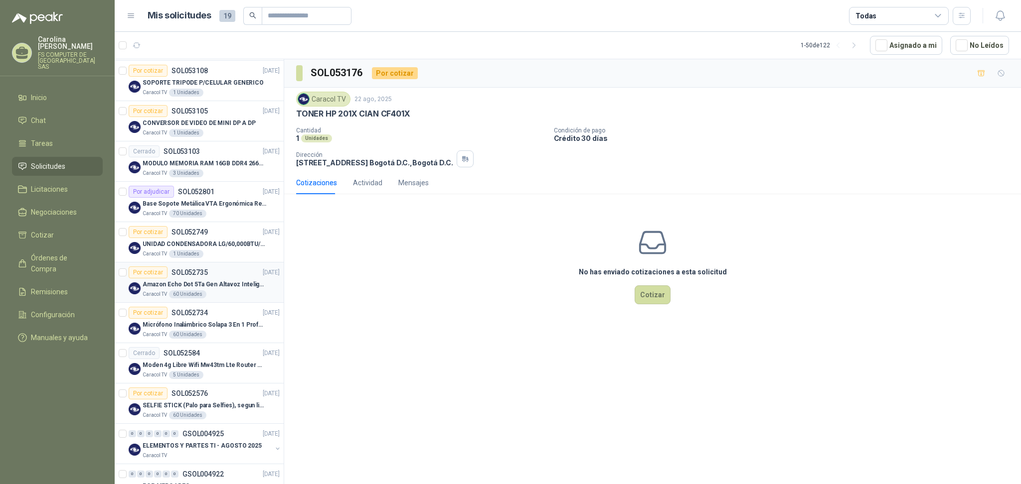
click at [238, 283] on p "Amazon Echo Dot 5Ta Gen Altavoz Inteligente Alexa Azul" at bounding box center [205, 284] width 124 height 9
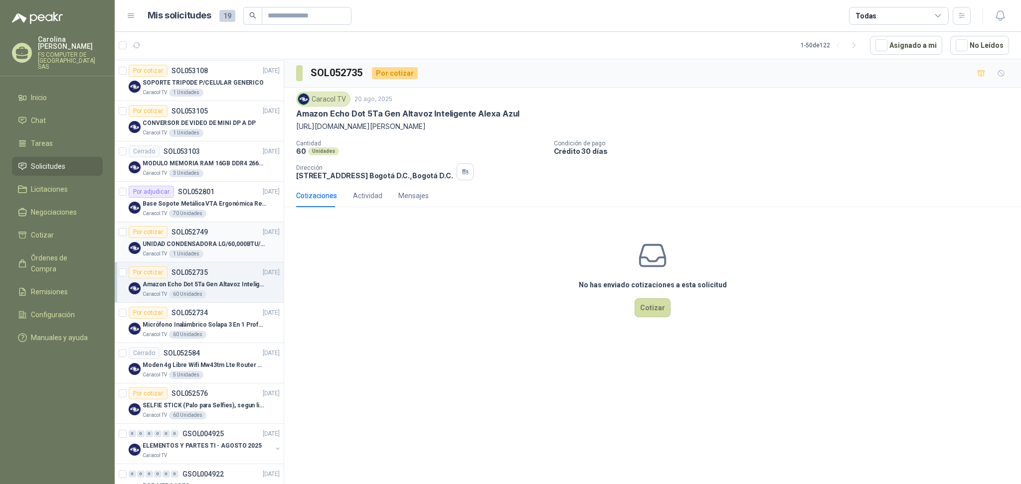
click at [229, 250] on div "Caracol TV 1 Unidades" at bounding box center [211, 254] width 137 height 8
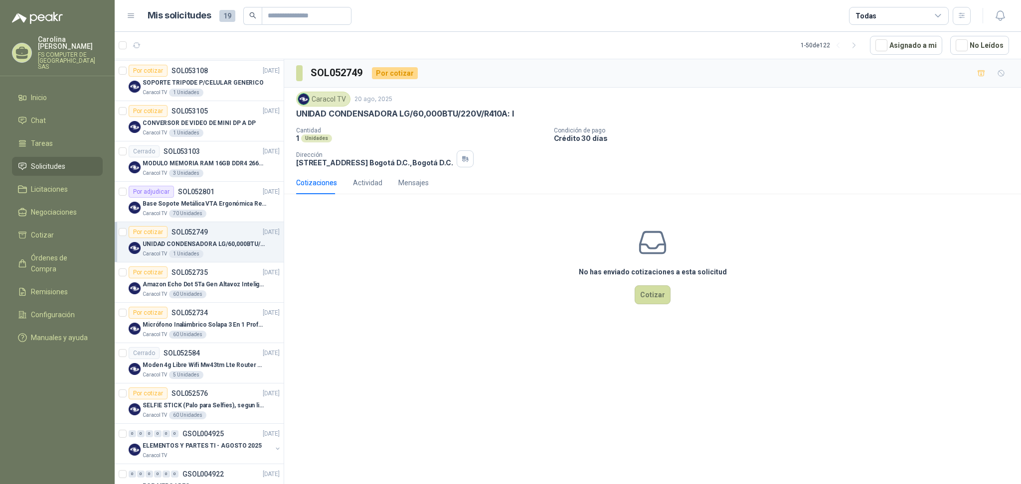
click at [439, 255] on div "No has enviado cotizaciones a esta solicitud Cotizar" at bounding box center [652, 265] width 737 height 127
click at [395, 126] on div "Caracol TV [DATE] UNIDAD CONDENSADORA LG/60,000BTU/220V/R410A: I Cantidad 1 Uni…" at bounding box center [652, 130] width 713 height 76
click at [394, 112] on p "UNIDAD CONDENSADORA LG/60,000BTU/220V/R410A: I" at bounding box center [405, 114] width 218 height 10
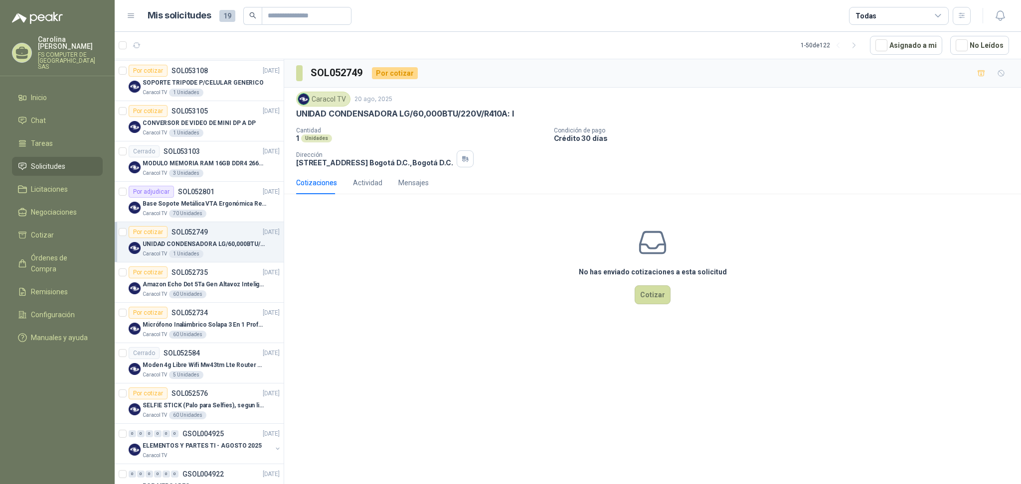
click at [401, 265] on div "No has enviado cotizaciones a esta solicitud Cotizar" at bounding box center [652, 265] width 737 height 127
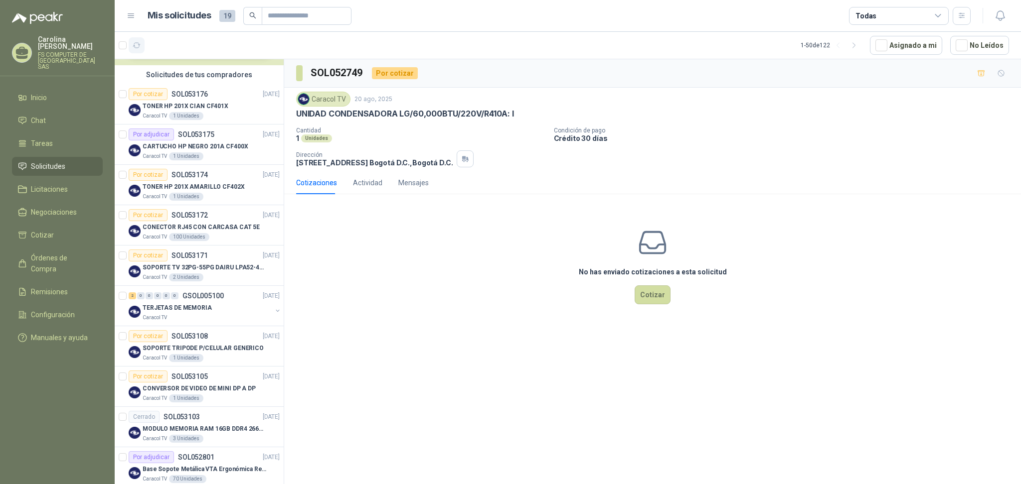
click at [138, 46] on icon "button" at bounding box center [137, 45] width 8 height 8
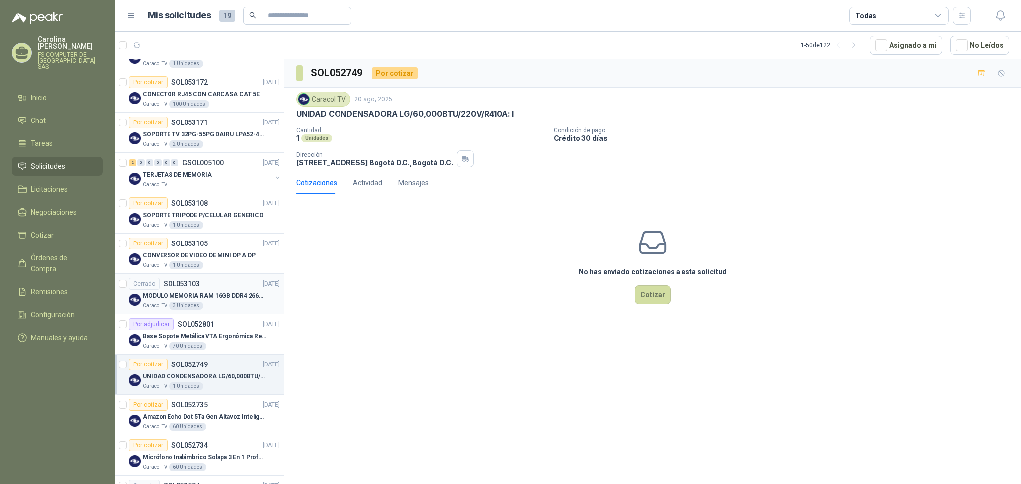
scroll to position [0, 0]
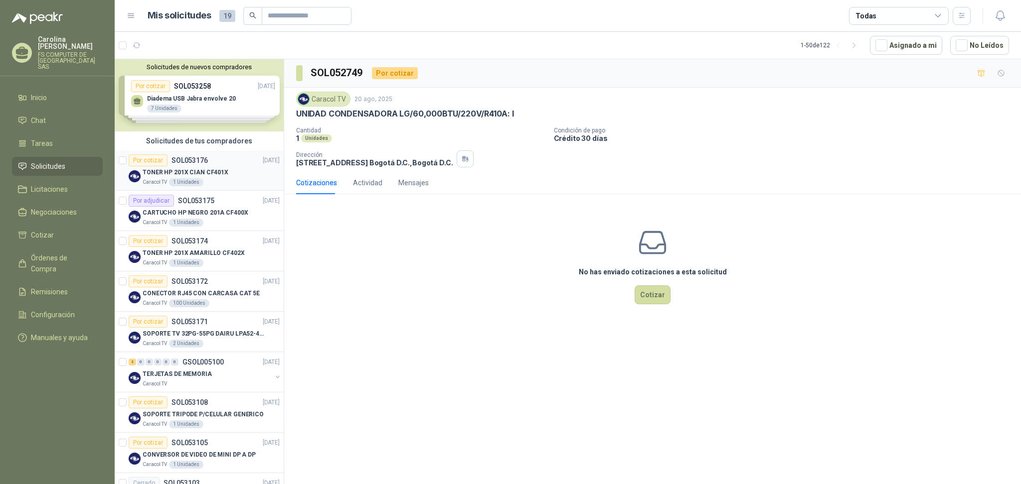
click at [208, 177] on p "TONER HP 201X CIAN CF401X" at bounding box center [186, 172] width 86 height 9
click at [219, 247] on div "TONER HP 201X AMARILLO CF402X" at bounding box center [211, 253] width 137 height 12
click at [225, 295] on p "CONECTOR RJ45 CON CARCASA CAT 5E" at bounding box center [201, 293] width 117 height 9
click at [401, 116] on p "CONECTOR RJ45 CON CARCASA CAT 5E" at bounding box center [375, 114] width 159 height 10
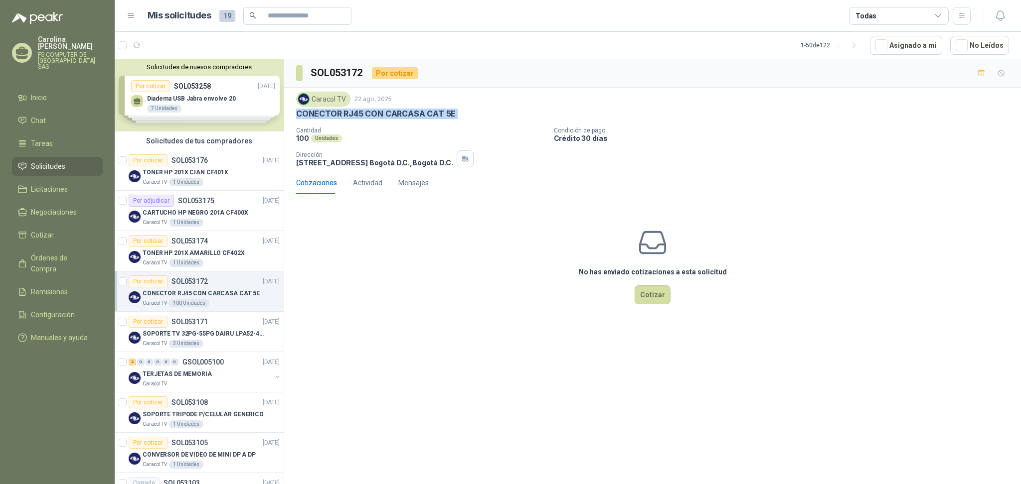
click at [401, 116] on p "CONECTOR RJ45 CON CARCASA CAT 5E" at bounding box center [375, 114] width 159 height 10
click at [370, 112] on p "CONECTOR RJ45 CON CARCASA CAT 5E" at bounding box center [375, 114] width 159 height 10
click at [413, 283] on div "No has enviado cotizaciones a esta solicitud Cotizar" at bounding box center [652, 265] width 737 height 127
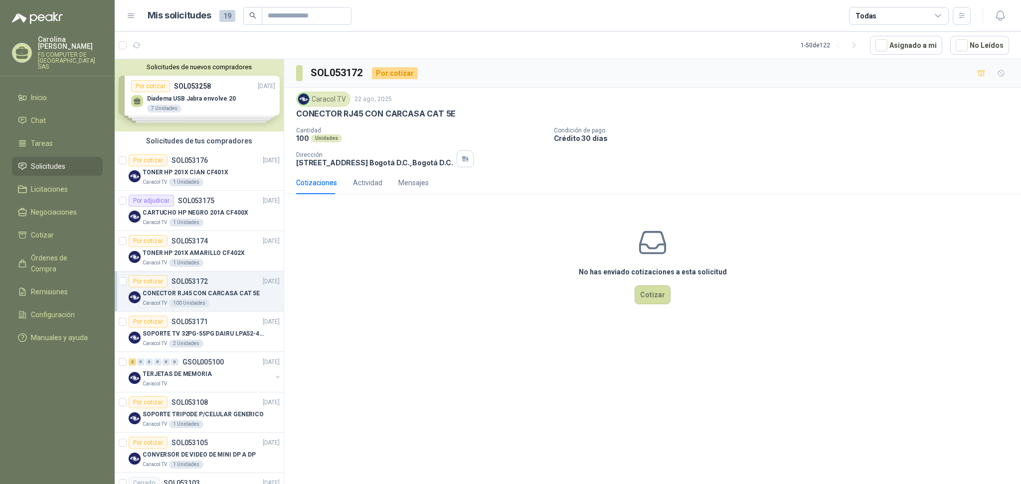
click at [381, 115] on p "CONECTOR RJ45 CON CARCASA CAT 5E" at bounding box center [375, 114] width 159 height 10
click at [460, 258] on div "No has enviado cotizaciones a esta solicitud Cotizar" at bounding box center [652, 265] width 737 height 127
drag, startPoint x: 667, startPoint y: 106, endPoint x: 671, endPoint y: 112, distance: 6.8
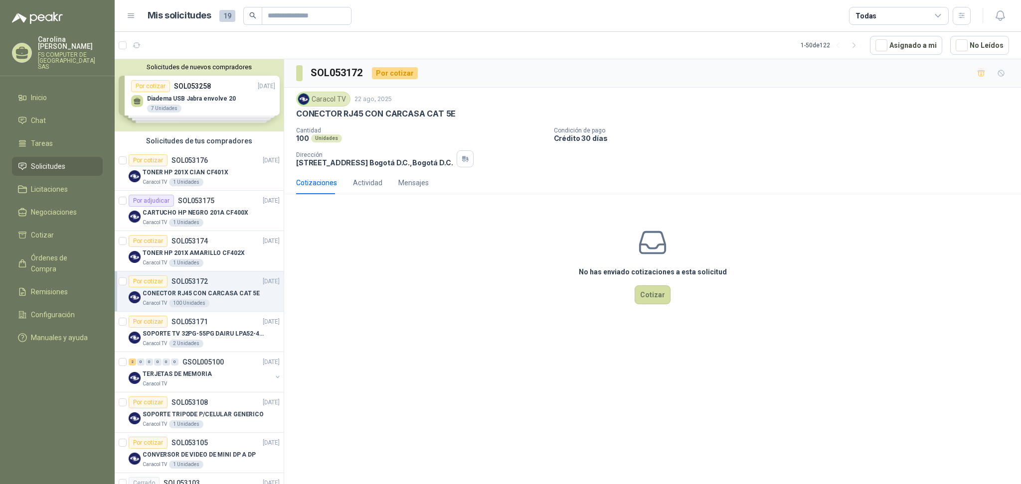
click at [668, 108] on div "Caracol TV [DATE] CONECTOR RJ45 CON CARCASA CAT 5E" at bounding box center [652, 105] width 713 height 27
click at [576, 70] on div "SOL053172 Por cotizar" at bounding box center [652, 73] width 737 height 28
